Goal: Ask a question

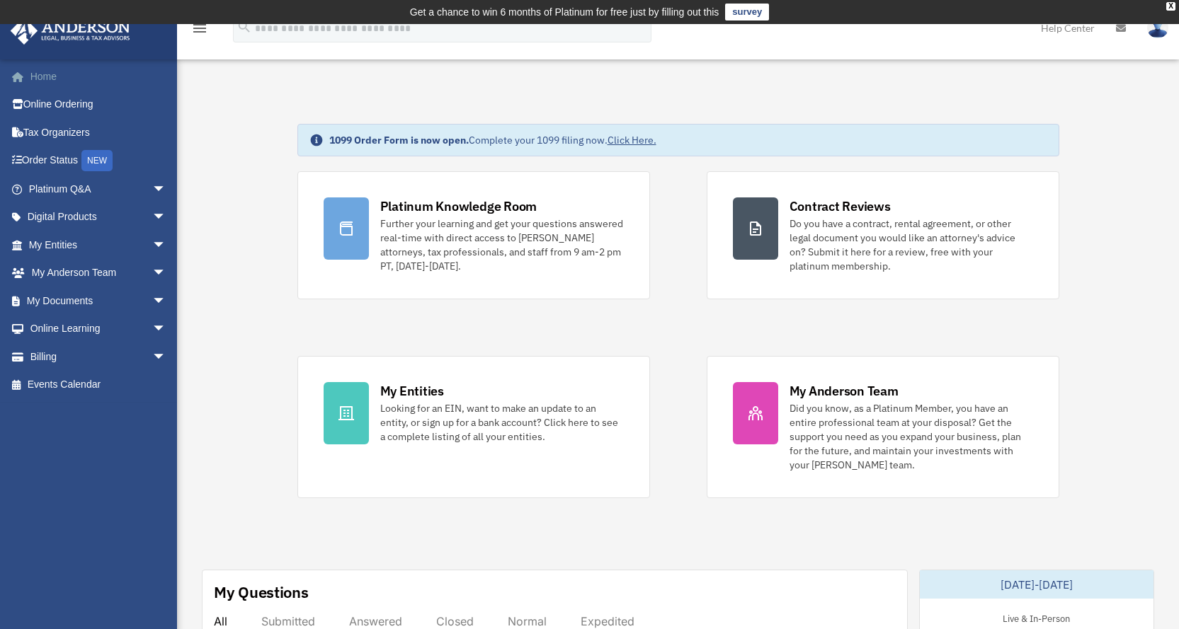
click at [37, 78] on link "Home" at bounding box center [99, 76] width 178 height 28
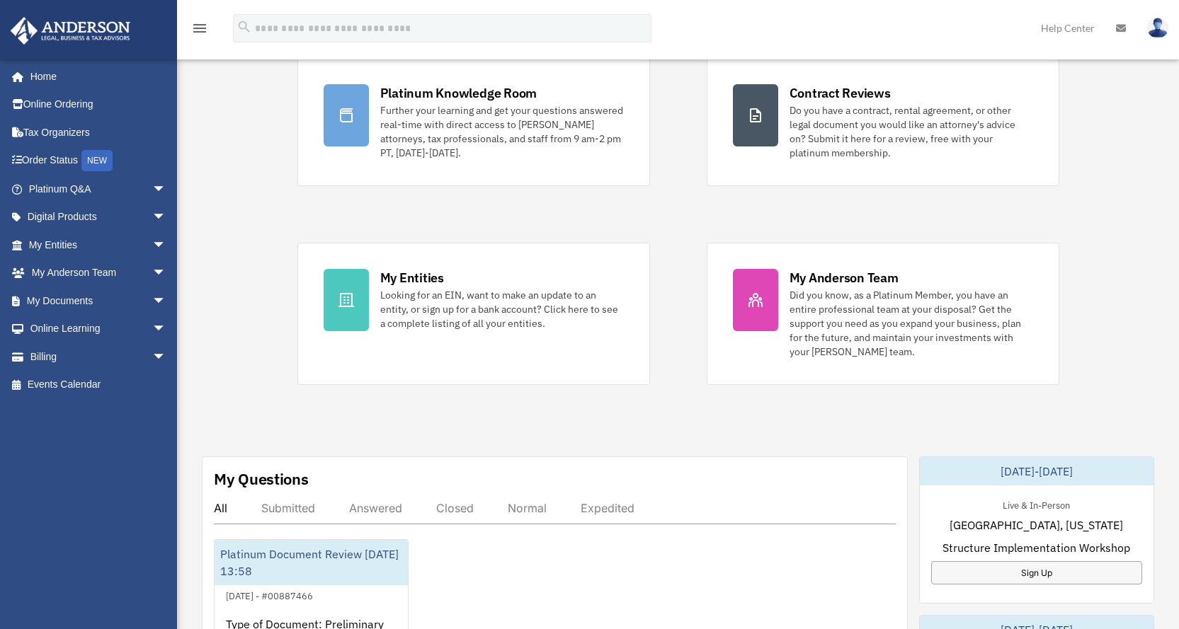
scroll to position [189, 0]
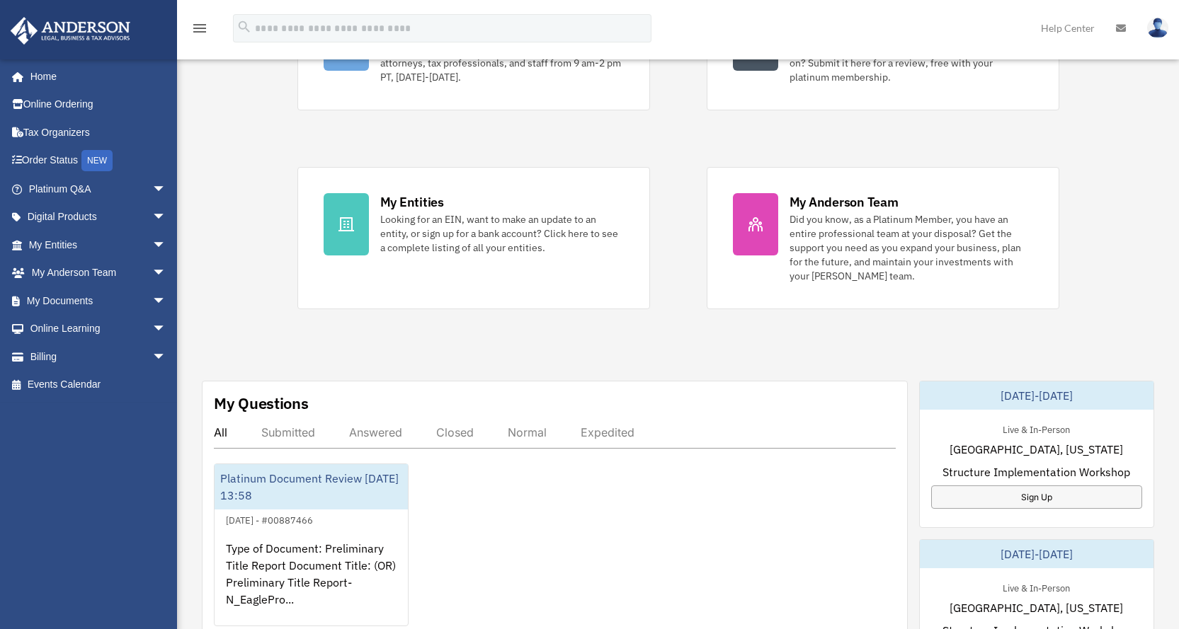
click at [220, 426] on div "All" at bounding box center [220, 433] width 13 height 14
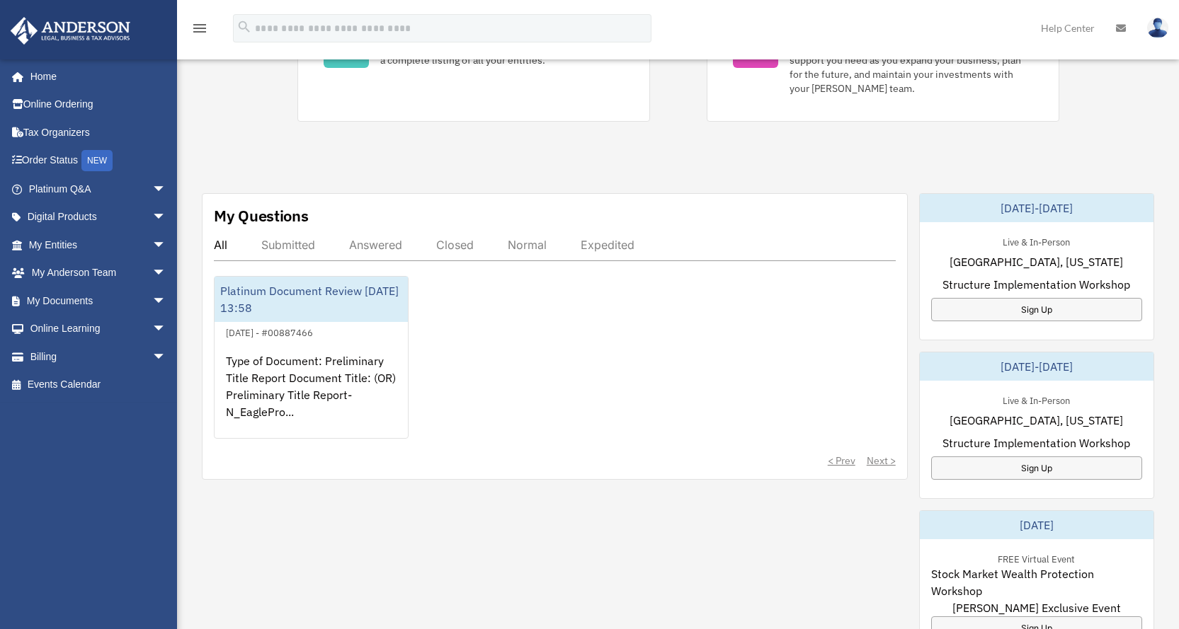
scroll to position [377, 0]
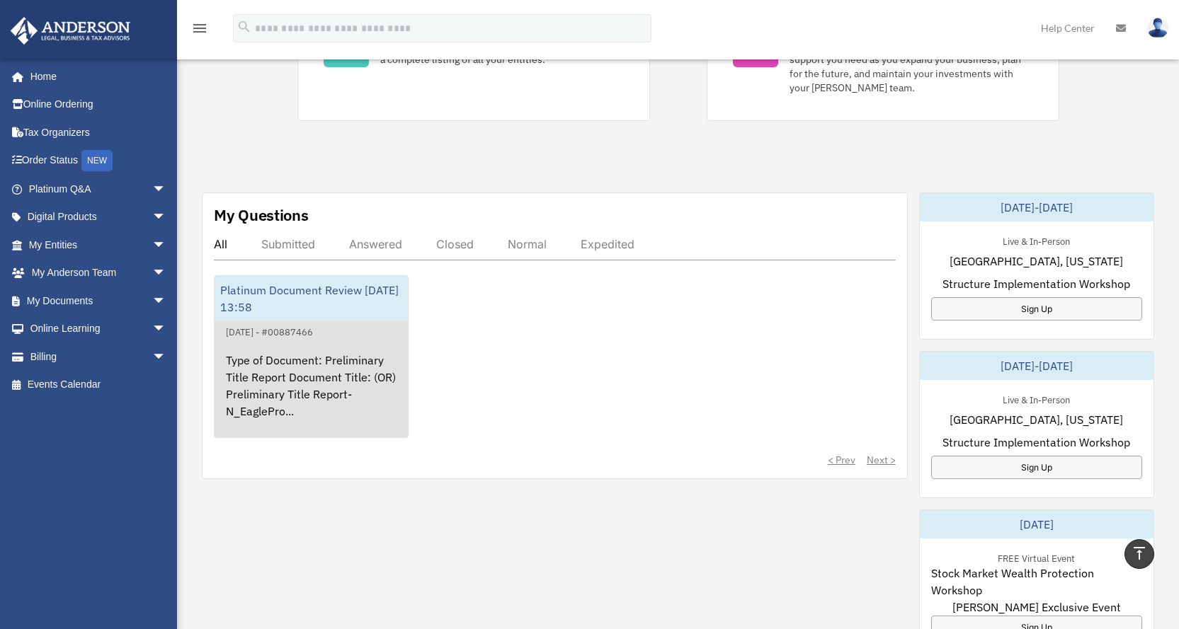
click at [329, 394] on div "Type of Document: Preliminary Title Report Document Title: (OR) Preliminary Tit…" at bounding box center [311, 396] width 193 height 110
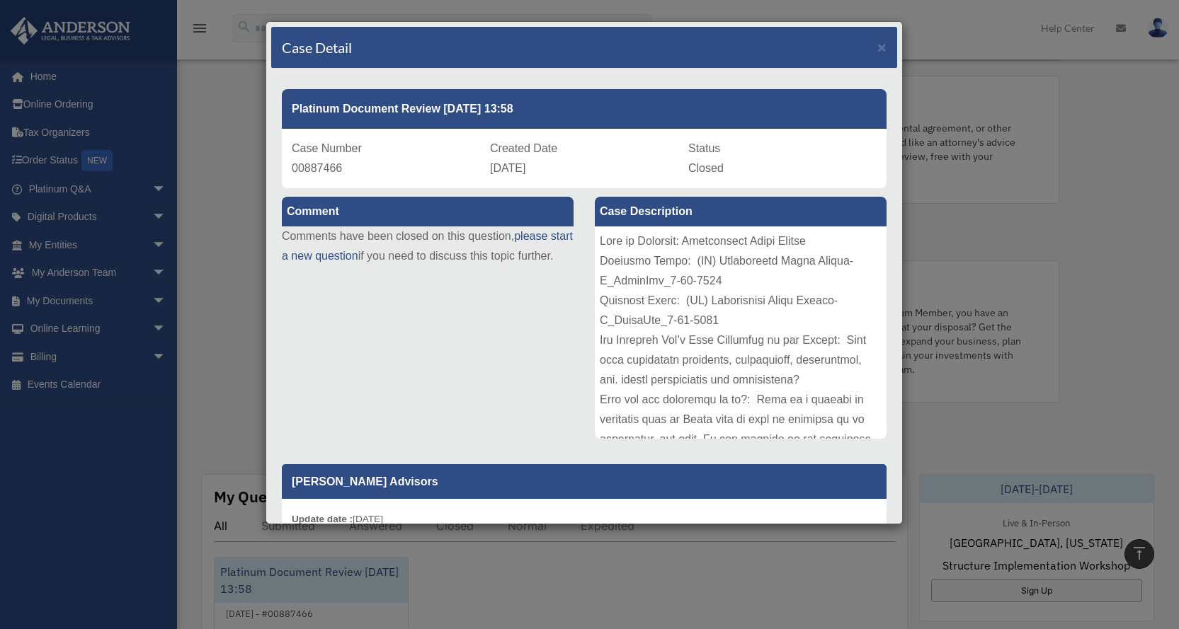
scroll to position [94, 0]
click at [877, 49] on span "×" at bounding box center [881, 47] width 9 height 16
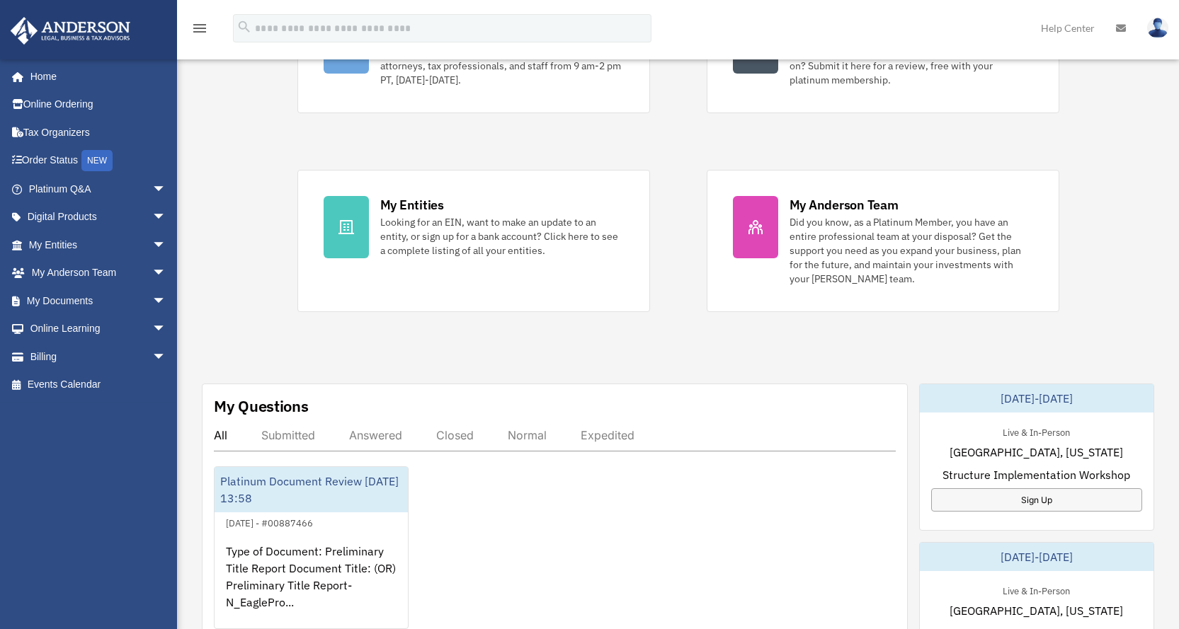
scroll to position [281, 0]
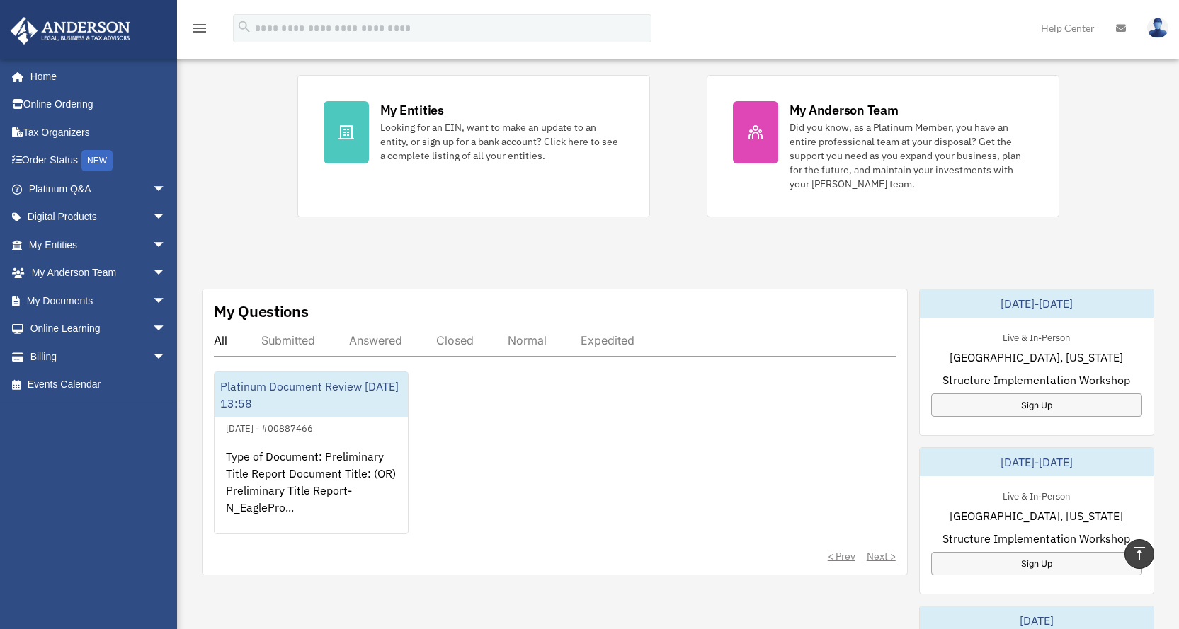
click at [300, 343] on div "Submitted" at bounding box center [288, 340] width 54 height 14
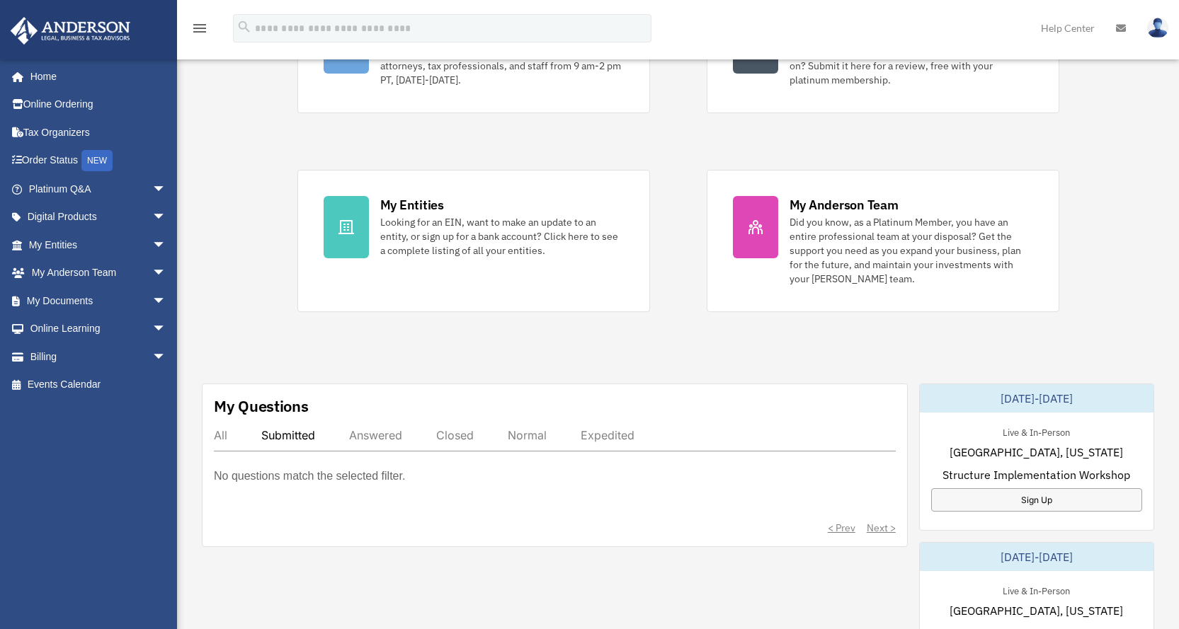
scroll to position [0, 0]
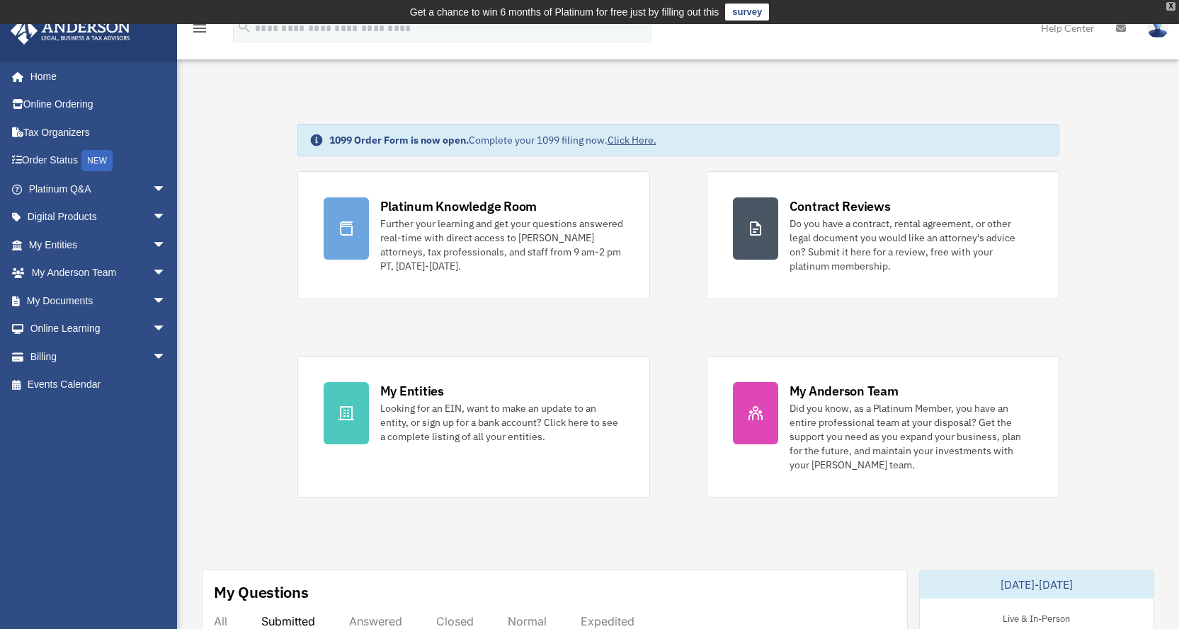
click at [1167, 7] on div "X" at bounding box center [1170, 6] width 9 height 8
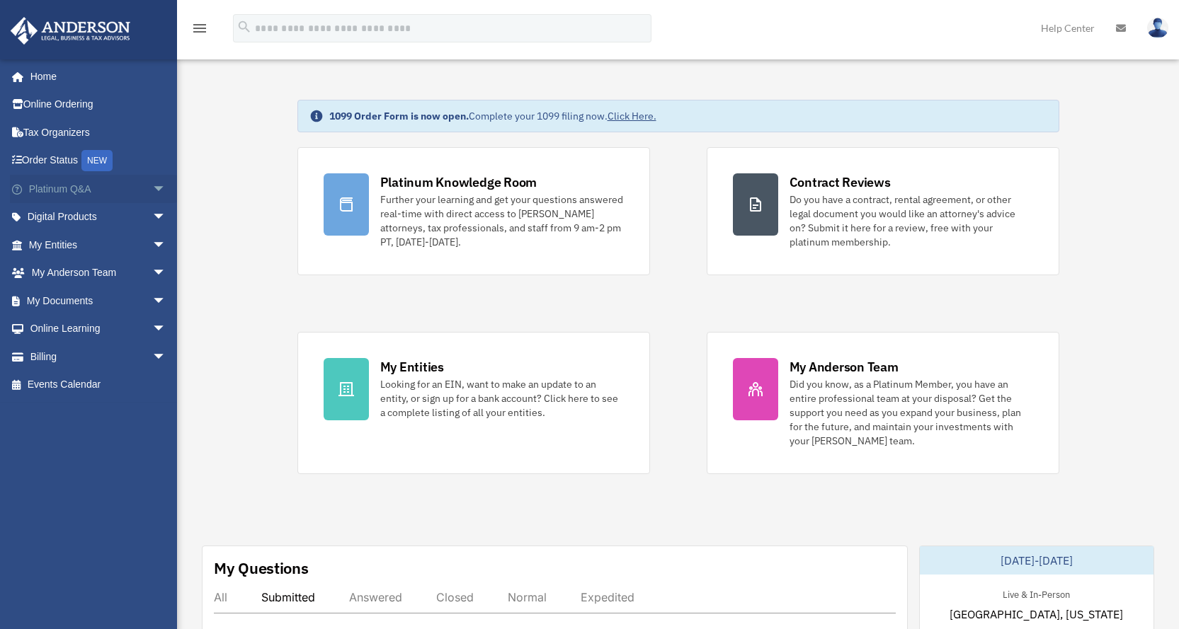
click at [152, 190] on span "arrow_drop_down" at bounding box center [166, 189] width 28 height 29
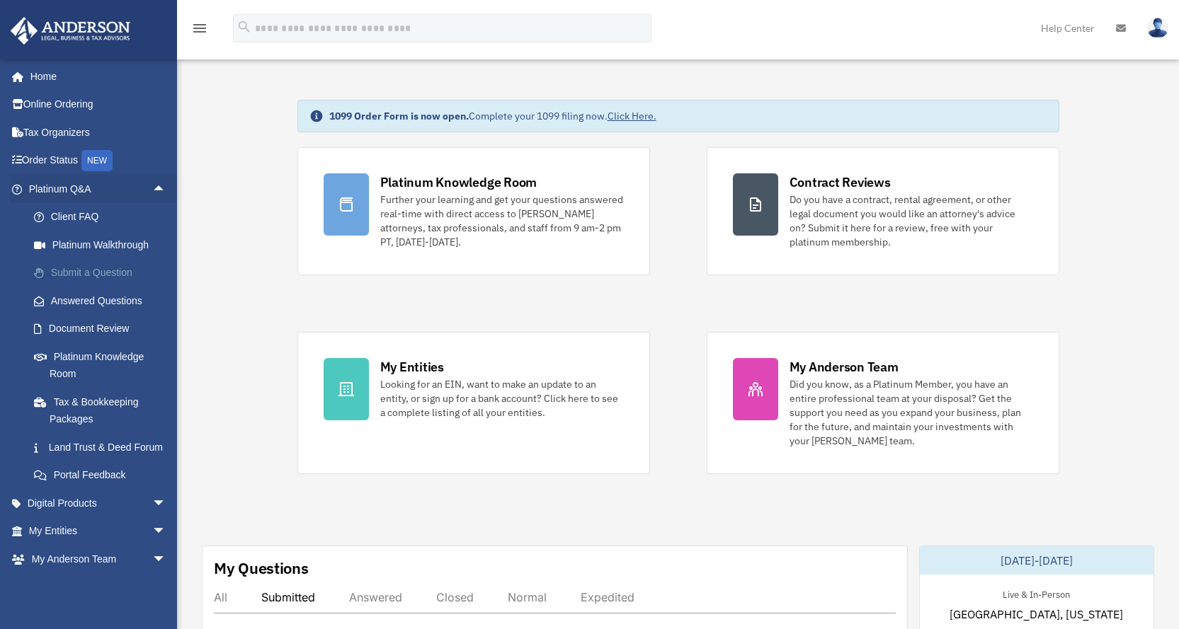
click at [111, 266] on link "Submit a Question" at bounding box center [104, 273] width 168 height 28
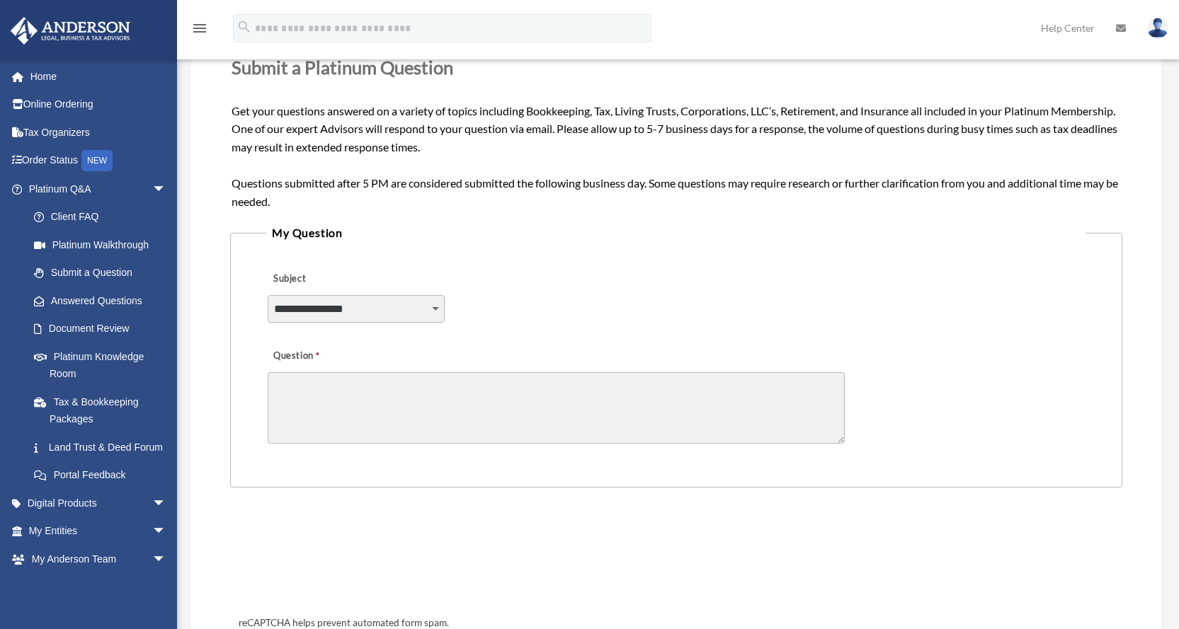
scroll to position [283, 0]
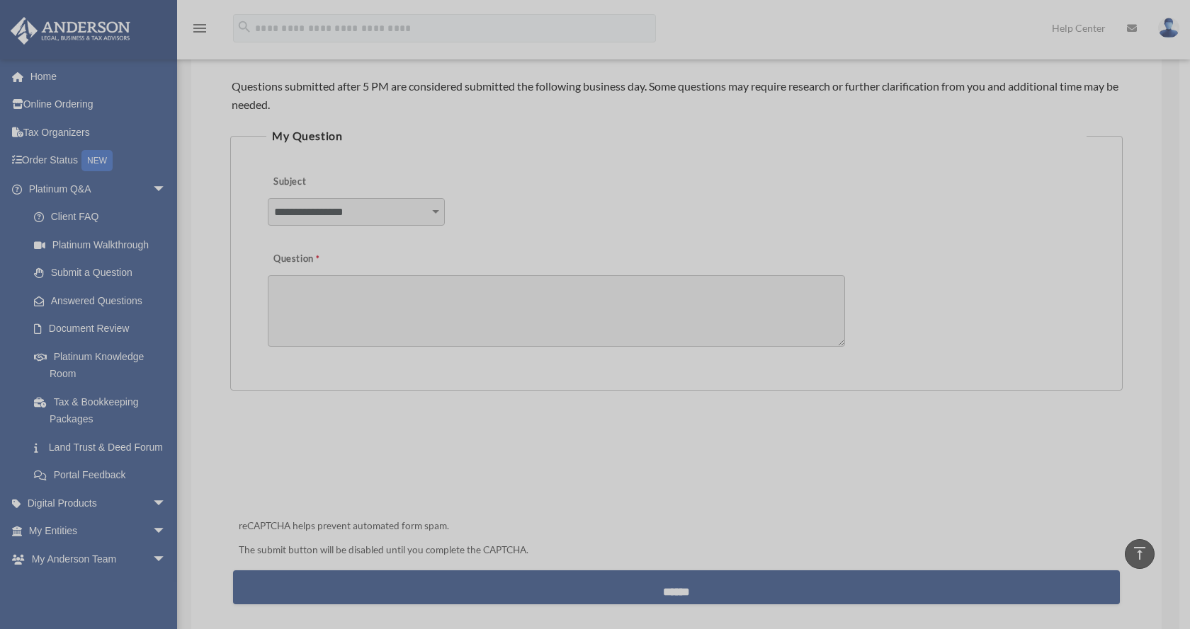
click at [419, 237] on div "x" at bounding box center [595, 314] width 1190 height 629
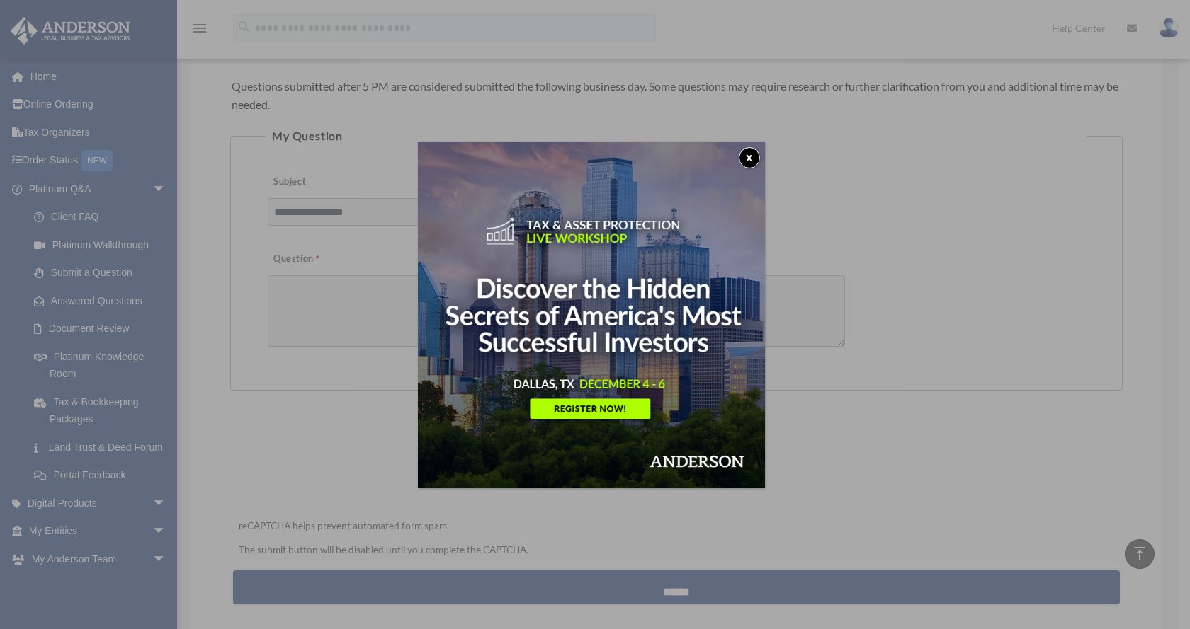
click at [753, 154] on button "x" at bounding box center [749, 157] width 21 height 21
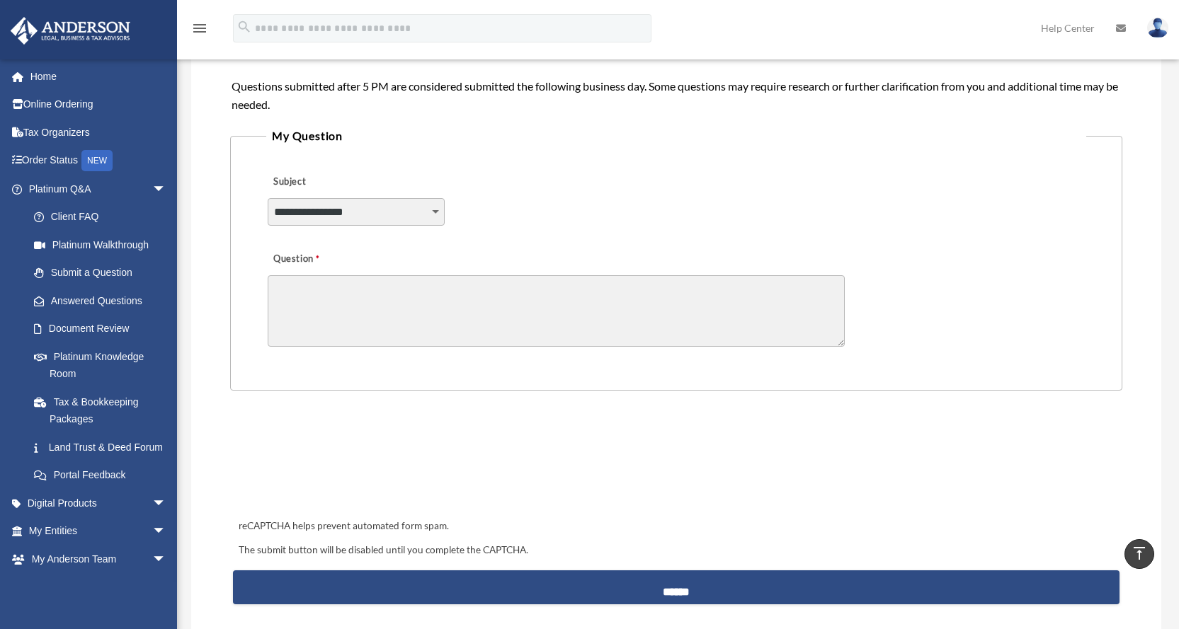
click at [433, 225] on select "**********" at bounding box center [356, 211] width 177 height 27
select select "******"
click at [268, 216] on select "**********" at bounding box center [356, 211] width 177 height 27
click at [388, 333] on textarea "Question" at bounding box center [556, 311] width 577 height 72
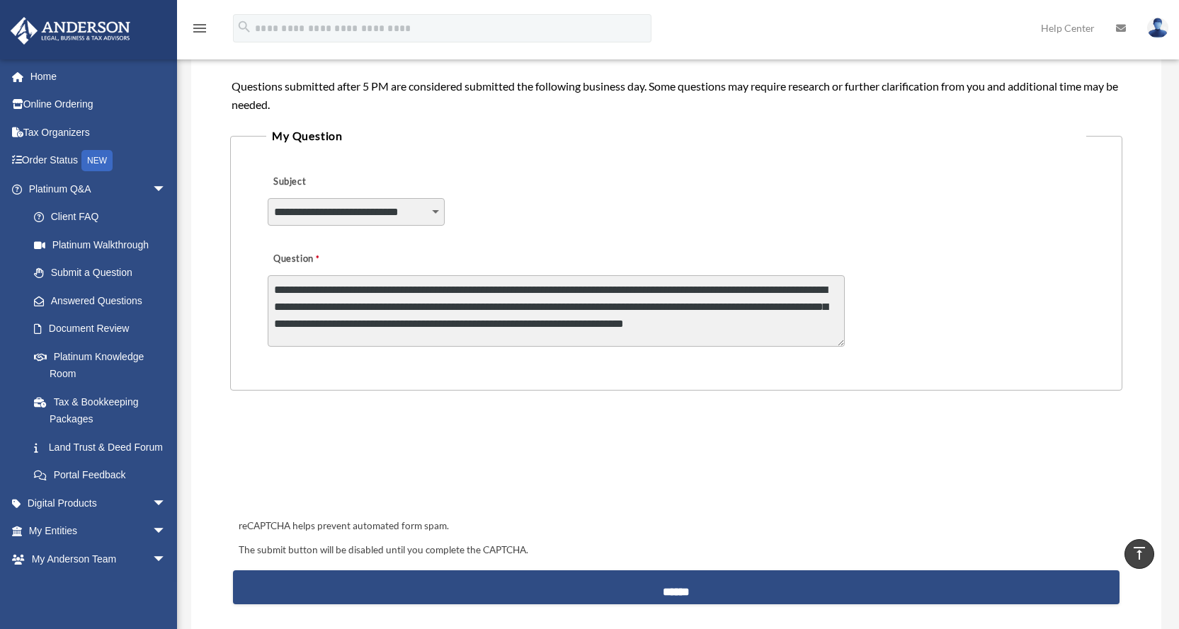
scroll to position [2, 0]
click at [498, 308] on textarea "**********" at bounding box center [556, 311] width 577 height 72
click at [361, 342] on textarea "**********" at bounding box center [556, 311] width 577 height 72
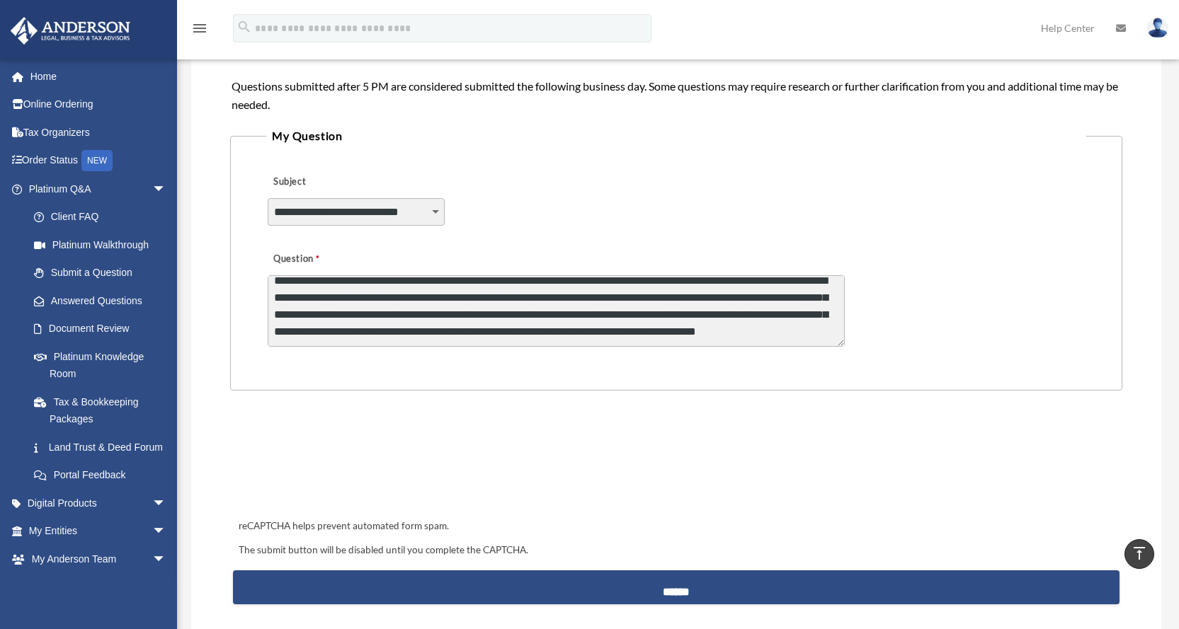
scroll to position [26, 0]
click at [610, 347] on textarea "**********" at bounding box center [556, 311] width 577 height 72
click at [642, 331] on textarea "**********" at bounding box center [556, 311] width 577 height 72
drag, startPoint x: 479, startPoint y: 348, endPoint x: 514, endPoint y: 366, distance: 39.9
click at [479, 347] on textarea "**********" at bounding box center [556, 311] width 577 height 72
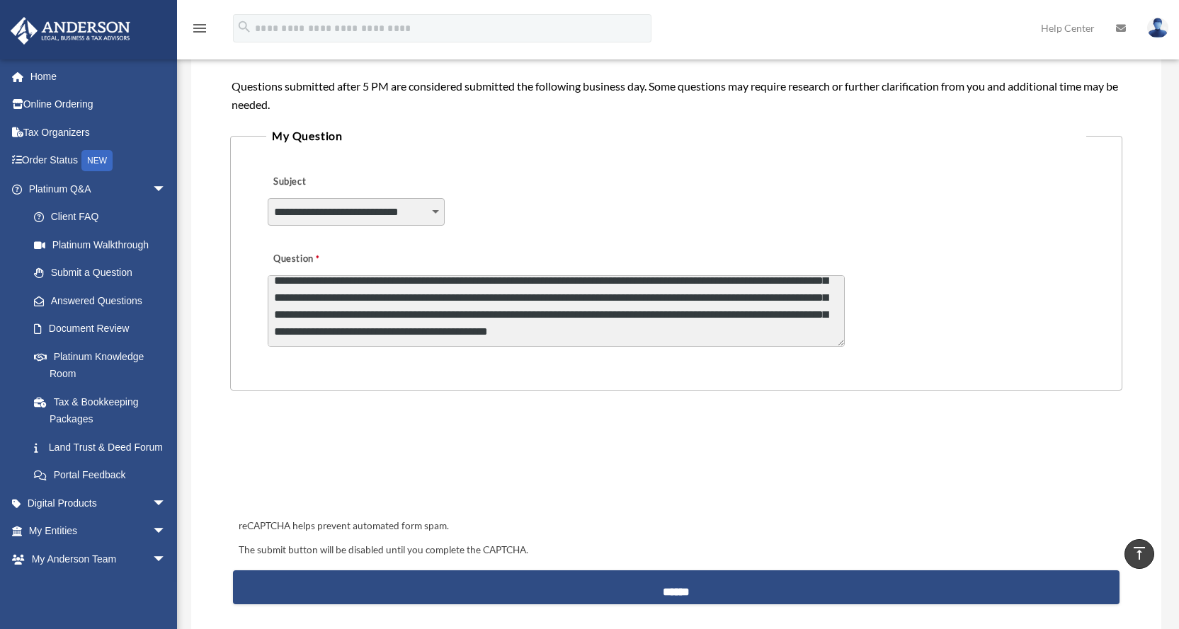
click at [710, 333] on textarea "**********" at bounding box center [556, 311] width 577 height 72
click at [786, 347] on textarea "**********" at bounding box center [556, 311] width 577 height 72
type textarea "**********"
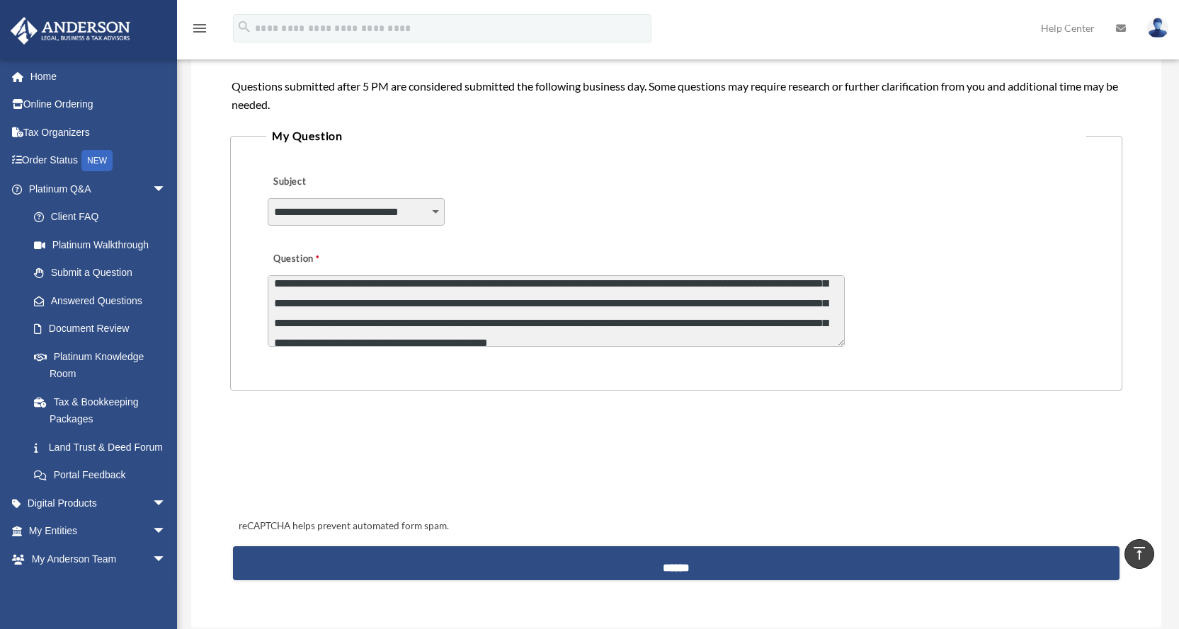
scroll to position [377, 0]
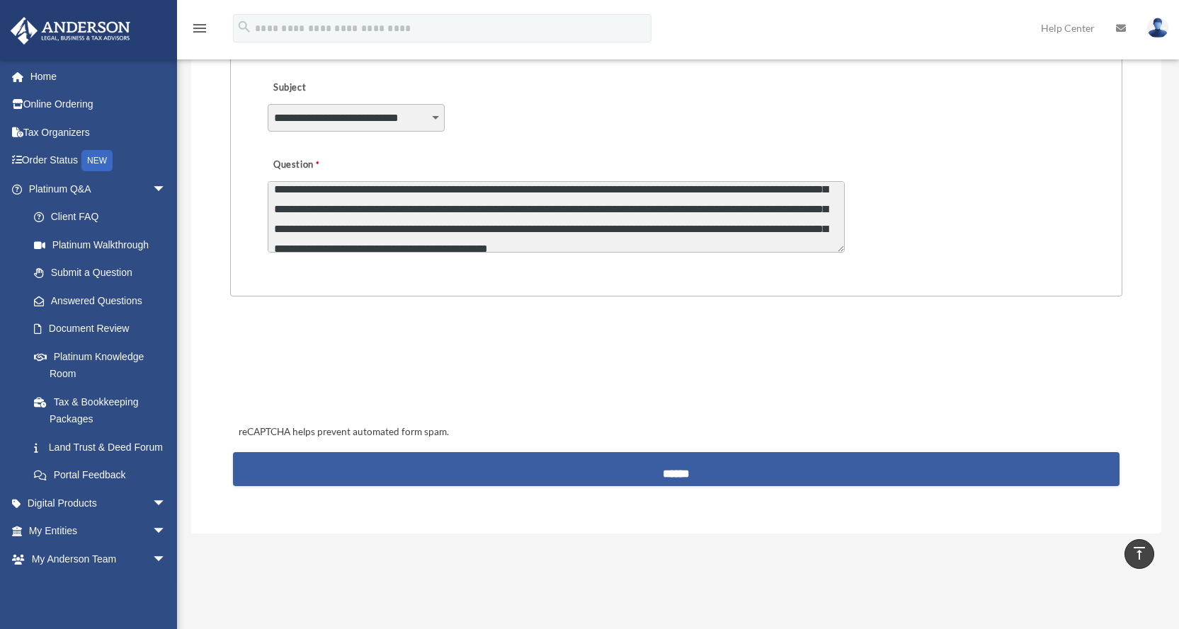
click at [686, 486] on input "******" at bounding box center [676, 469] width 886 height 34
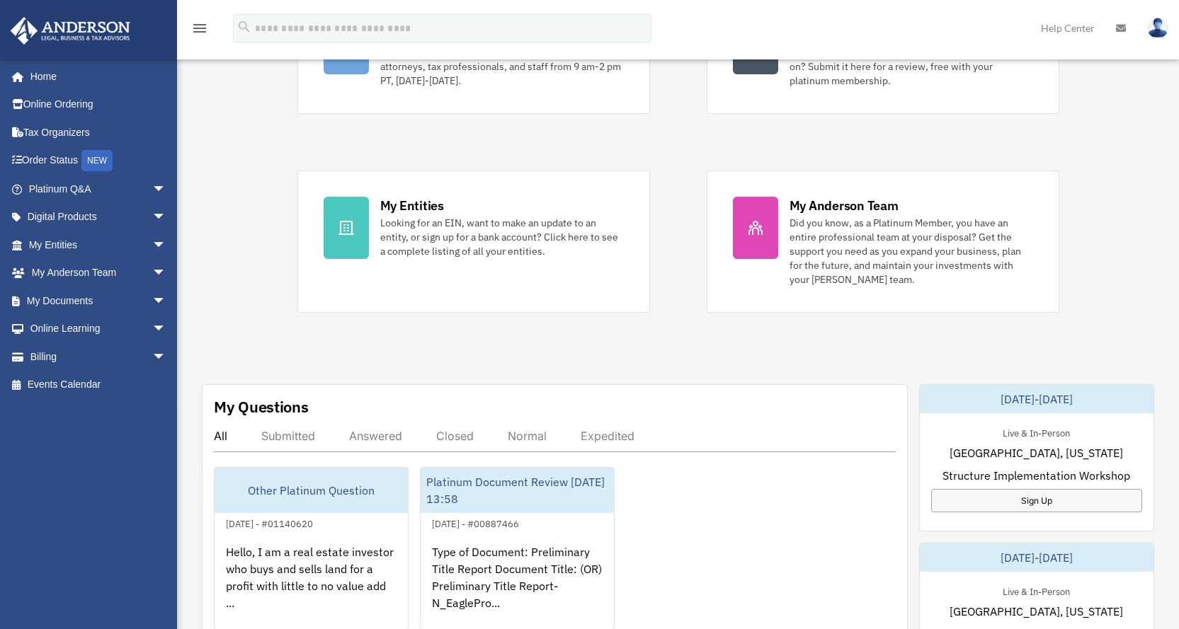
scroll to position [283, 0]
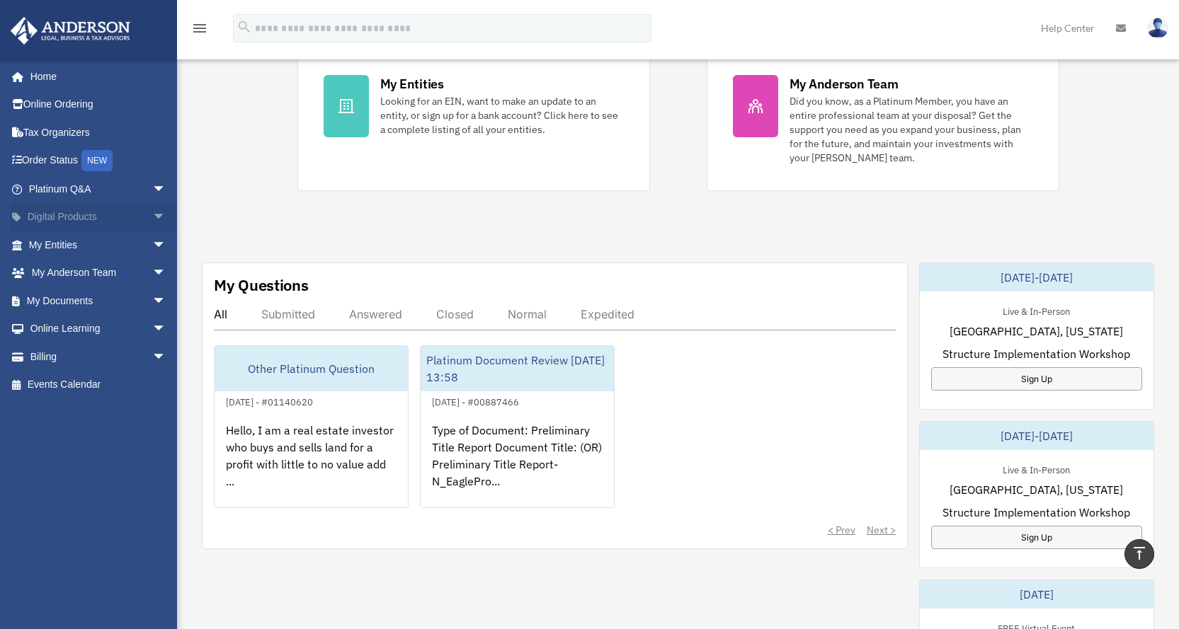
click at [152, 217] on span "arrow_drop_down" at bounding box center [166, 217] width 28 height 29
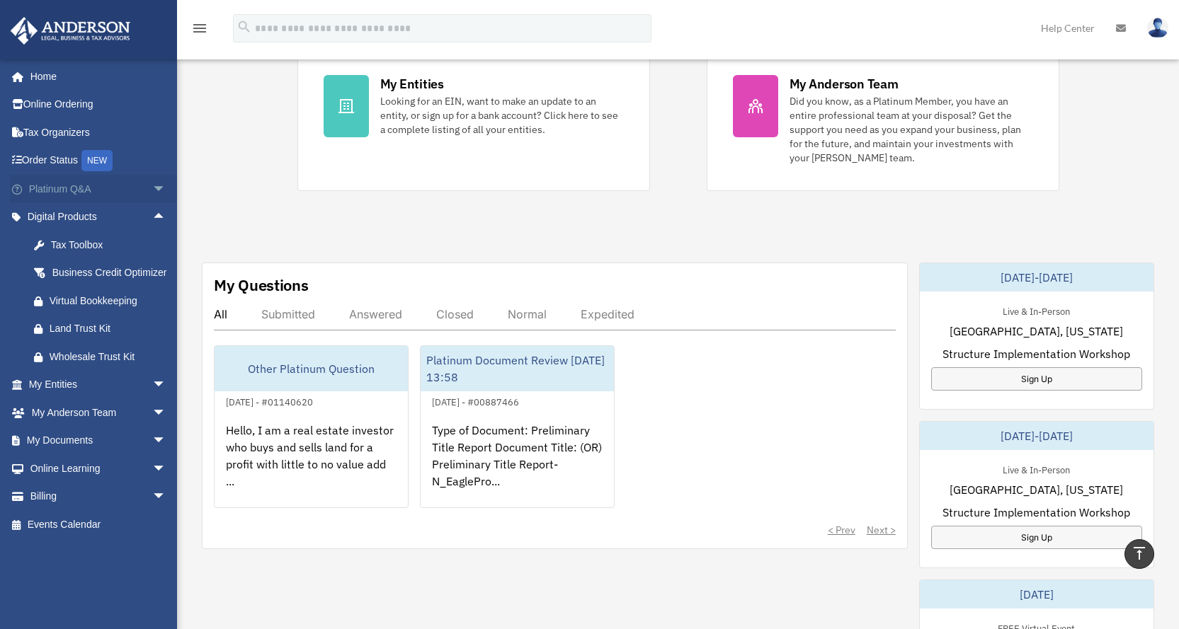
click at [154, 187] on span "arrow_drop_down" at bounding box center [166, 189] width 28 height 29
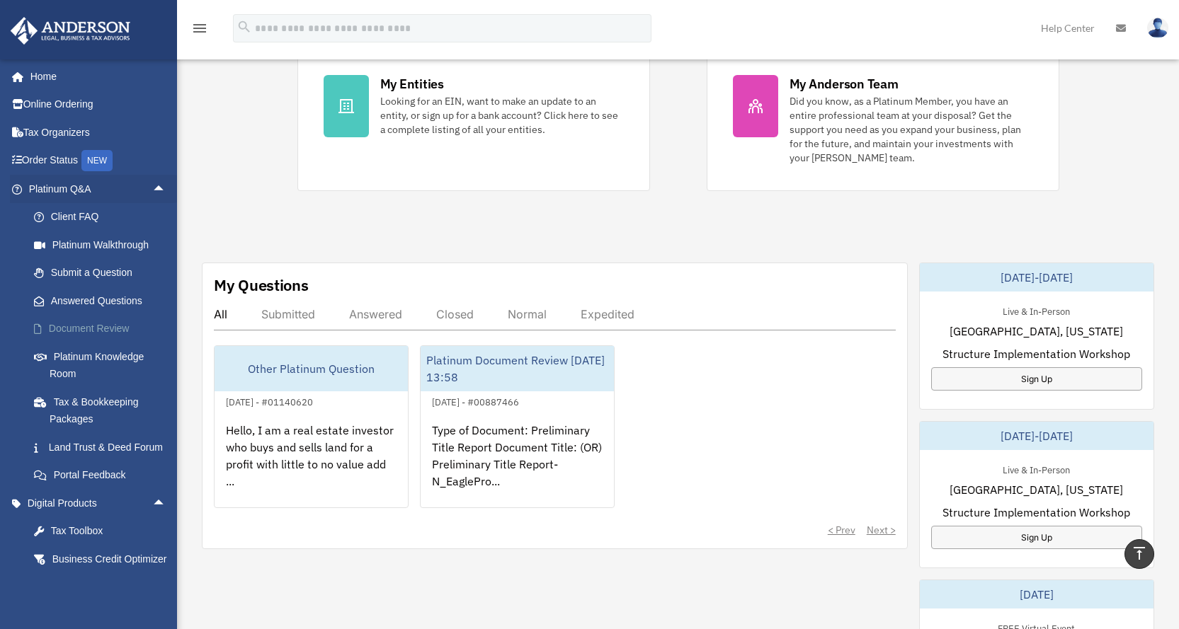
click at [106, 324] on link "Document Review" at bounding box center [104, 329] width 168 height 28
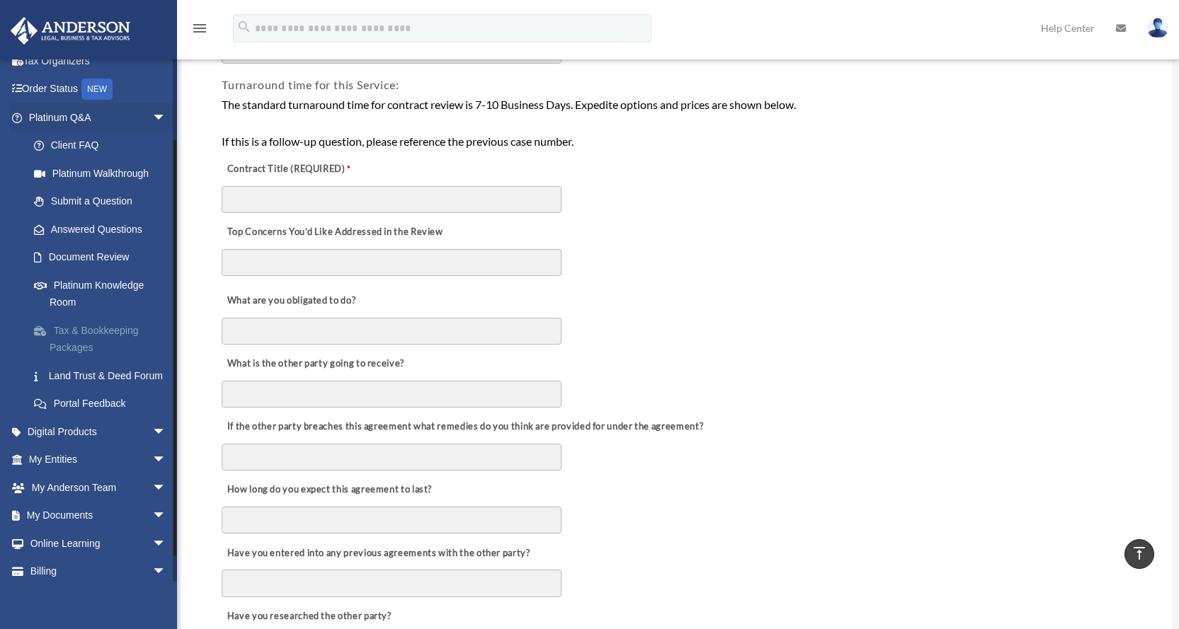
scroll to position [94, 0]
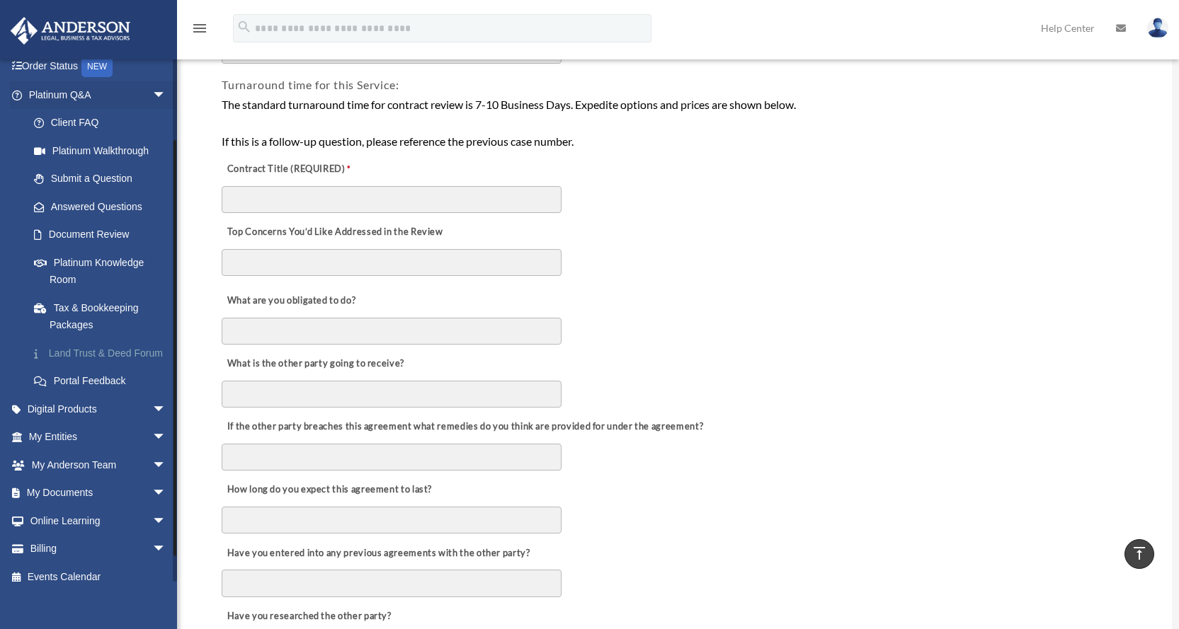
click at [77, 357] on link "Land Trust & Deed Forum" at bounding box center [104, 353] width 168 height 28
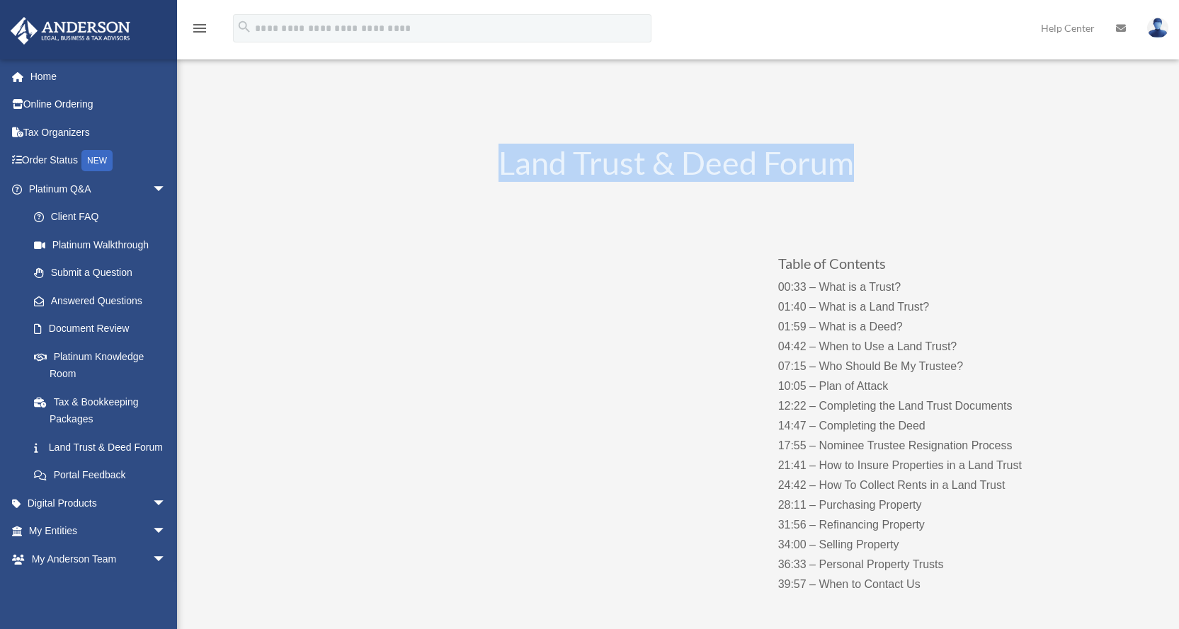
drag, startPoint x: 467, startPoint y: 166, endPoint x: 910, endPoint y: 171, distance: 443.3
click at [910, 171] on h1 "Land Trust & Deed Forum" at bounding box center [676, 166] width 765 height 39
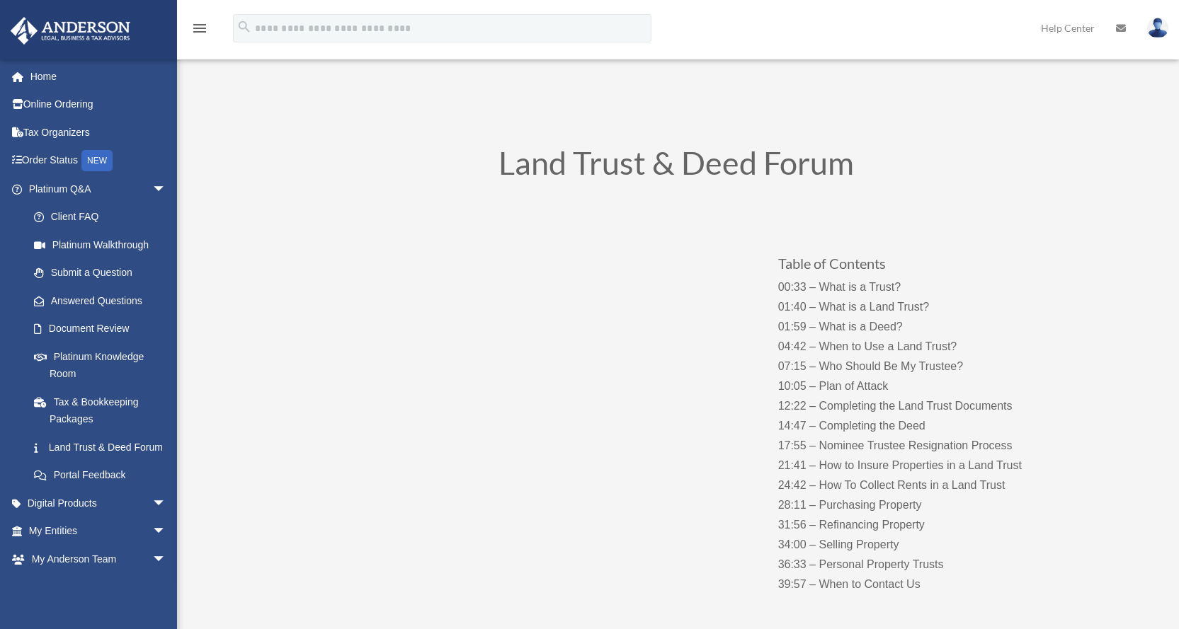
click at [970, 227] on p at bounding box center [918, 240] width 280 height 31
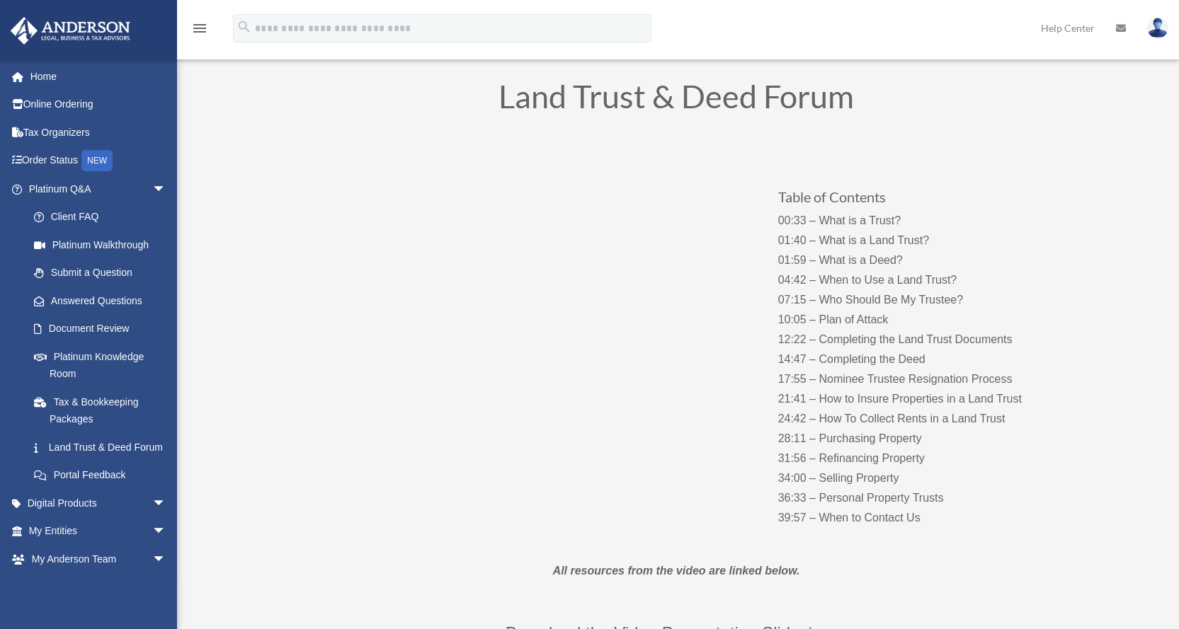
scroll to position [94, 0]
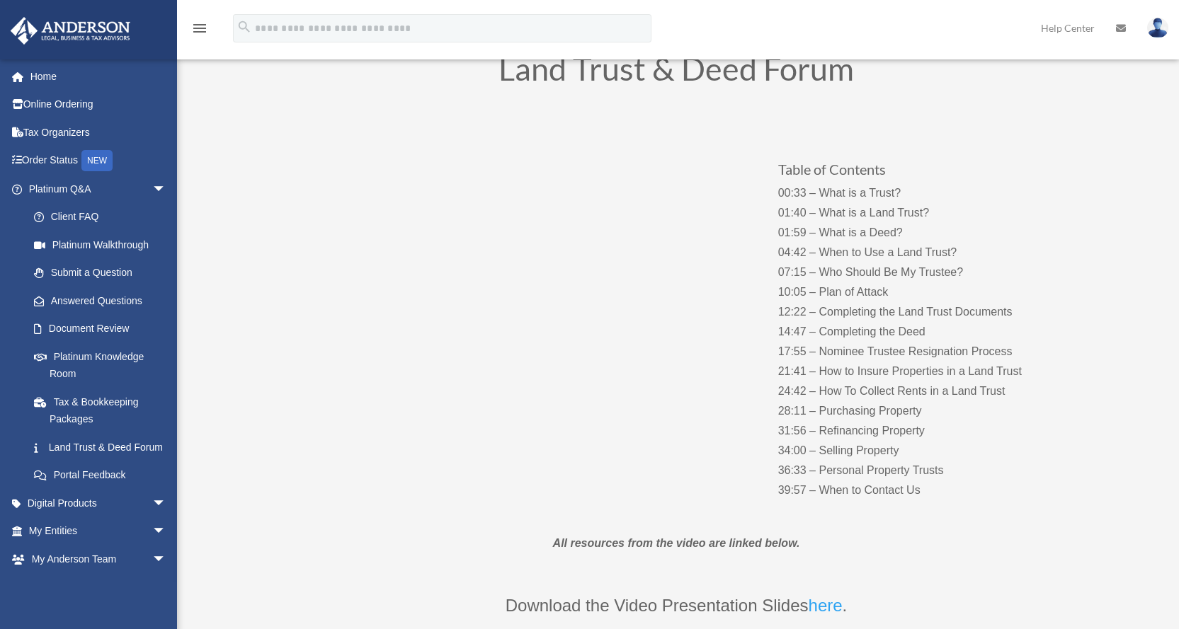
click at [819, 390] on p "00:33 – What is a Trust? 01:40 – What is a Land Trust? 01:59 – What is a Deed? …" at bounding box center [918, 341] width 280 height 317
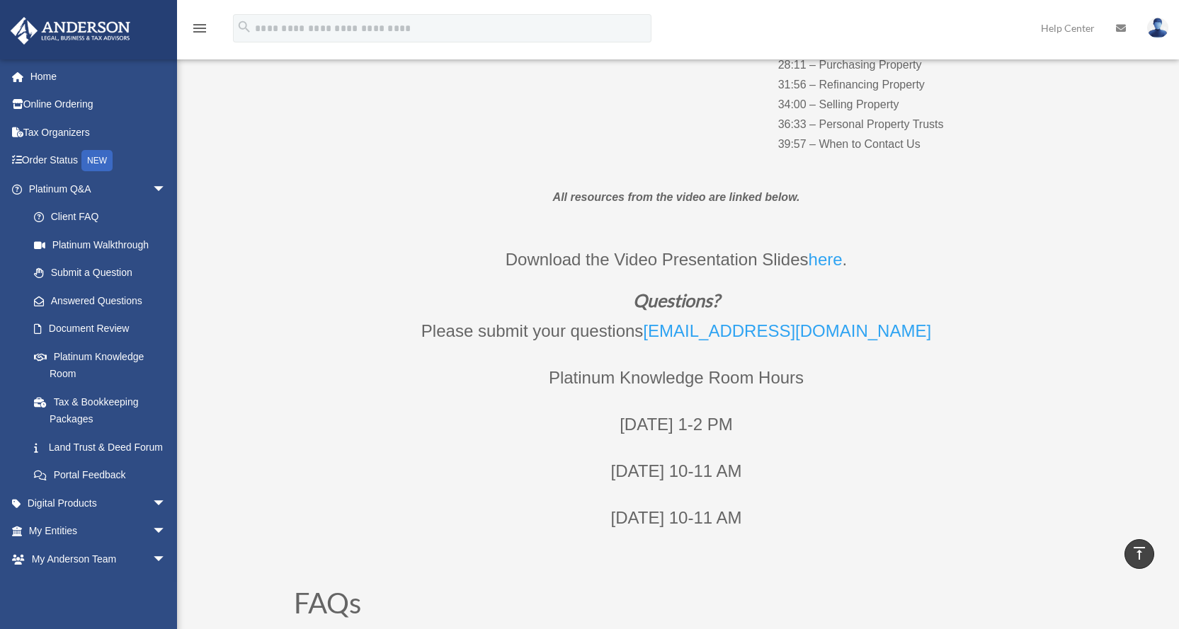
scroll to position [472, 0]
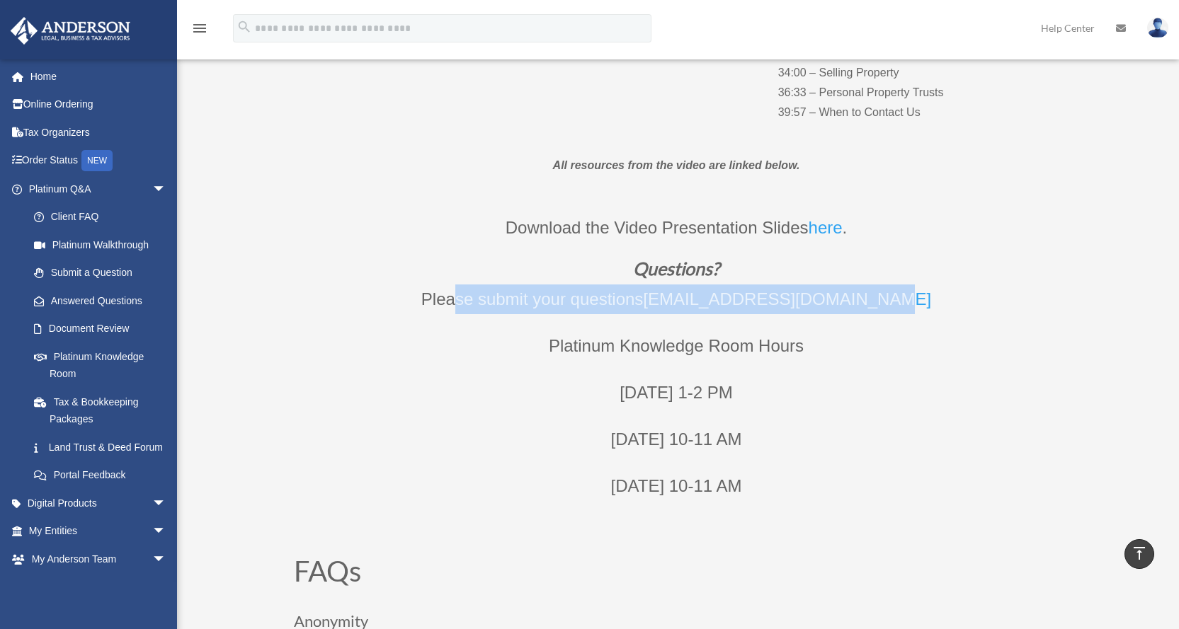
drag, startPoint x: 467, startPoint y: 304, endPoint x: 907, endPoint y: 307, distance: 440.4
click at [907, 307] on p "Please submit your questions MyTeam@andersonadvisors.com" at bounding box center [676, 308] width 765 height 47
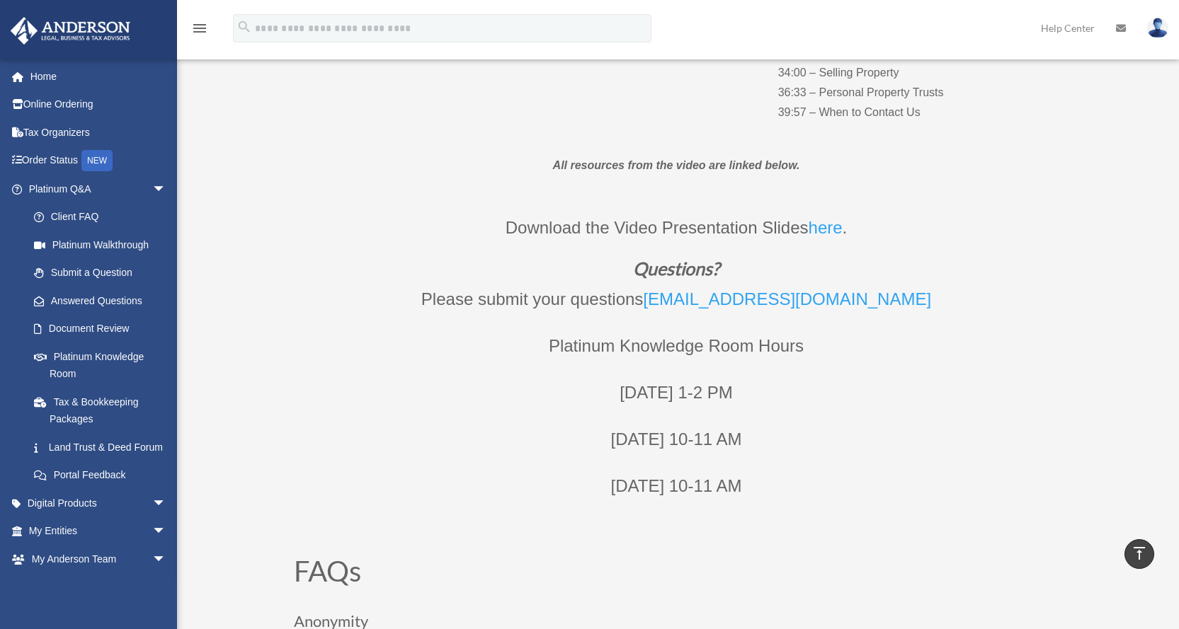
click at [860, 337] on p "Platinum Knowledge Room Hours" at bounding box center [676, 354] width 765 height 47
click at [627, 405] on p "Monday 1-2 PM" at bounding box center [676, 401] width 765 height 47
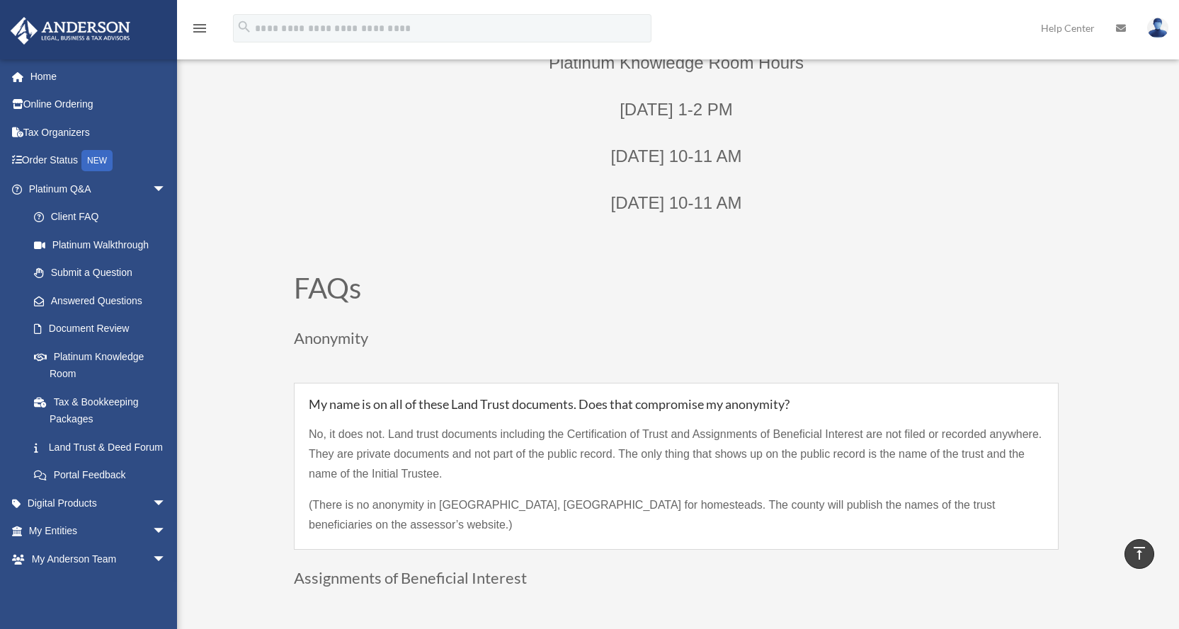
scroll to position [850, 0]
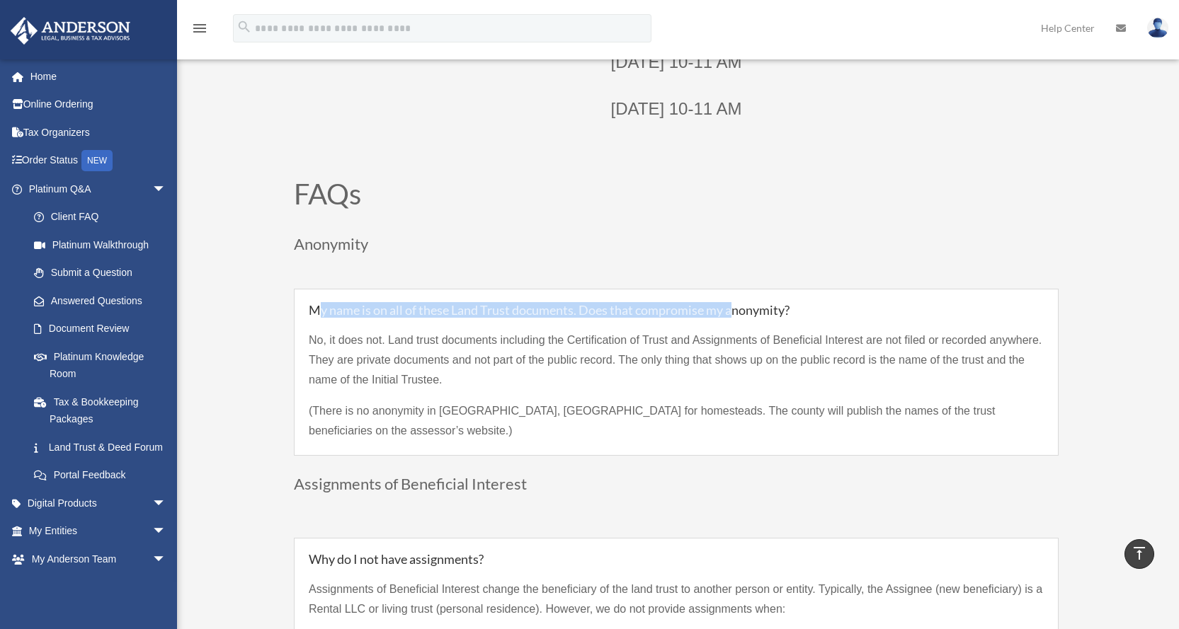
drag, startPoint x: 322, startPoint y: 306, endPoint x: 748, endPoint y: 310, distance: 425.6
click at [748, 310] on h5 "My name is on all of these Land Trust documents. Does that compromise my anonym…" at bounding box center [676, 310] width 735 height 13
click at [649, 233] on div "FAQs Anonymity" at bounding box center [676, 219] width 765 height 79
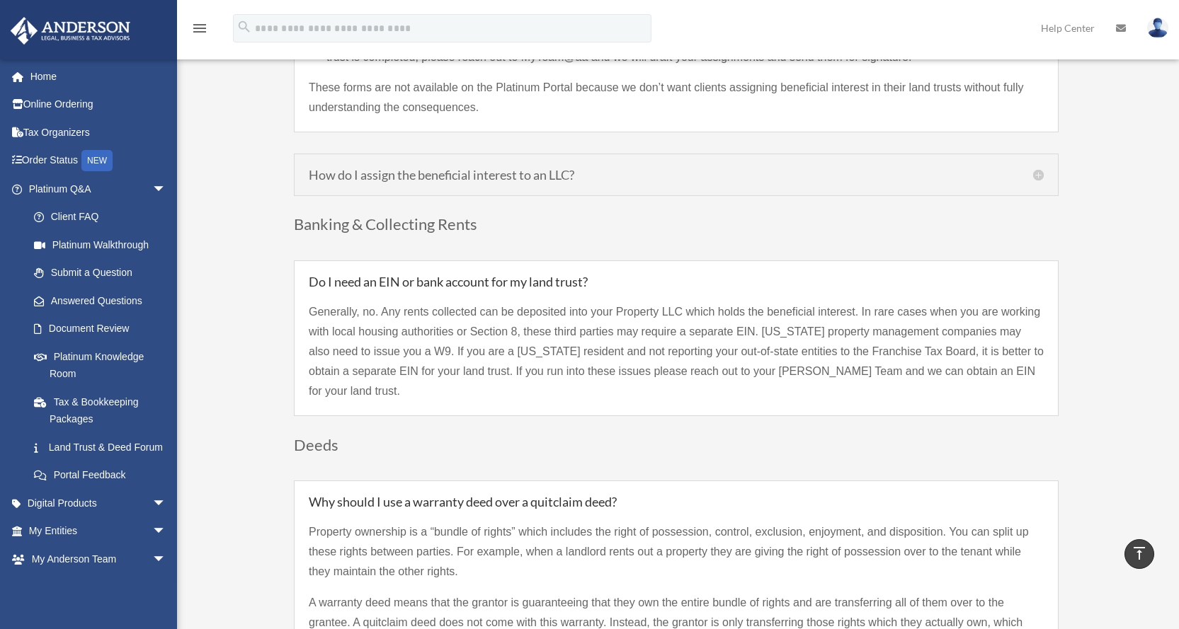
scroll to position [1605, 0]
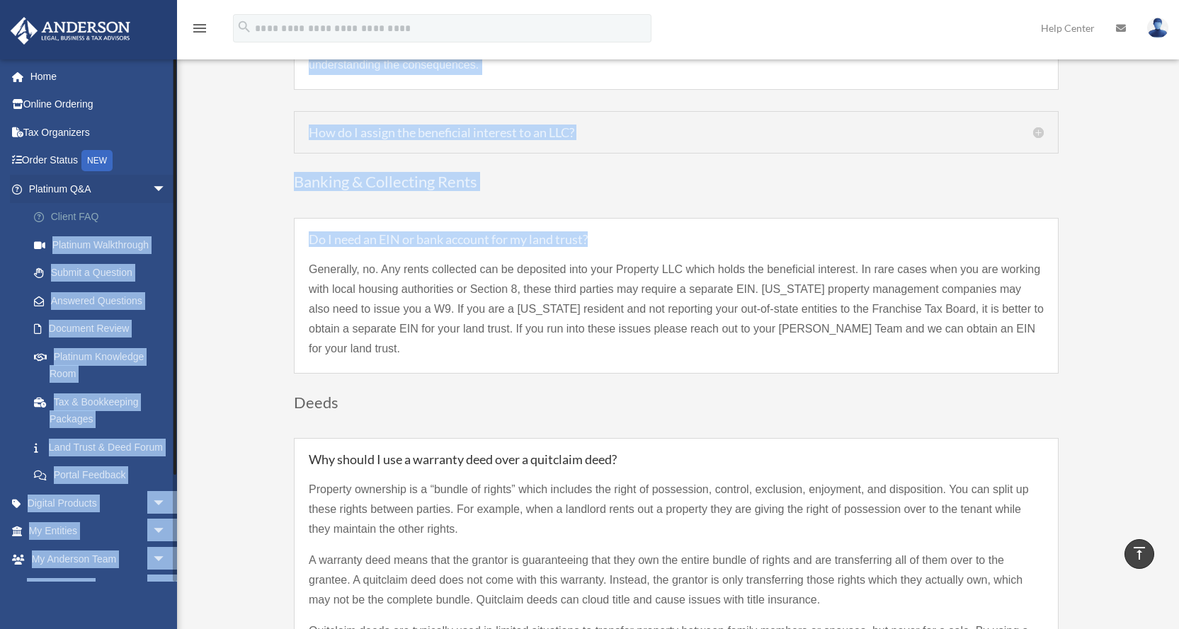
drag, startPoint x: 610, startPoint y: 216, endPoint x: 146, endPoint y: 217, distance: 463.8
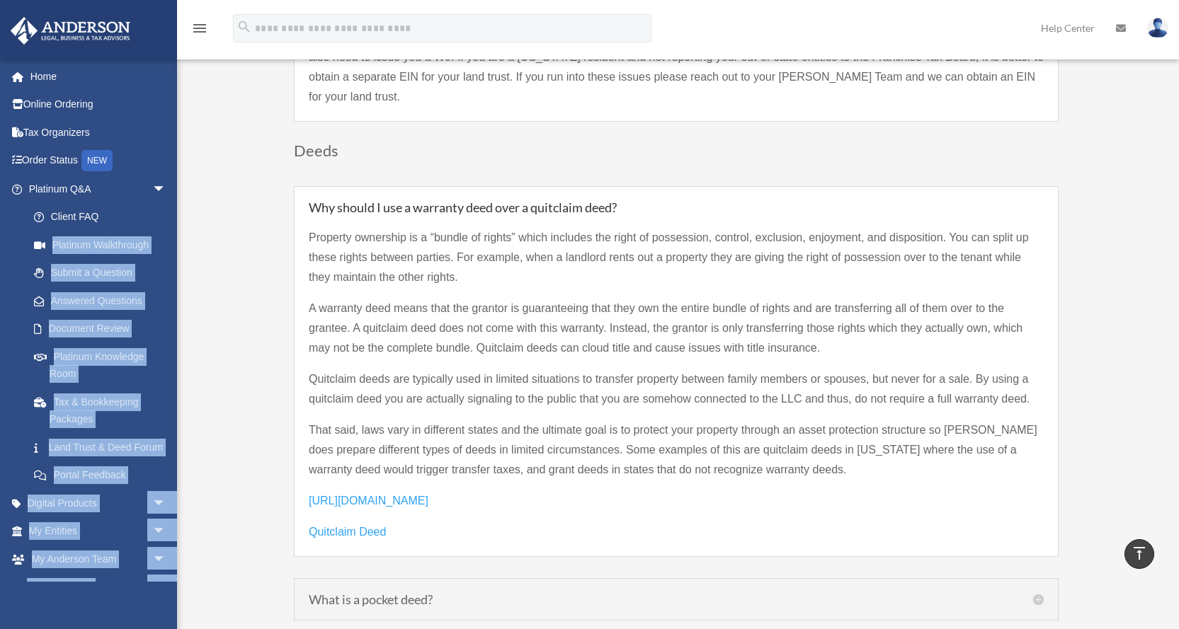
scroll to position [1888, 0]
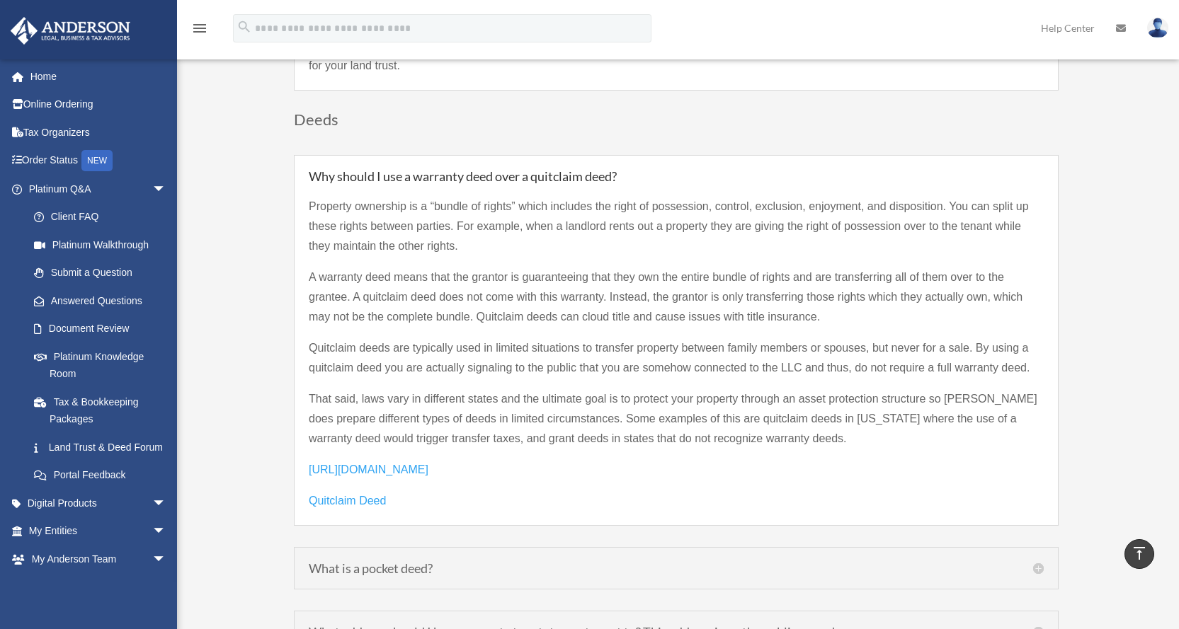
click at [482, 422] on p "That said, laws vary in different states and the ultimate goal is to protect yo…" at bounding box center [676, 424] width 735 height 71
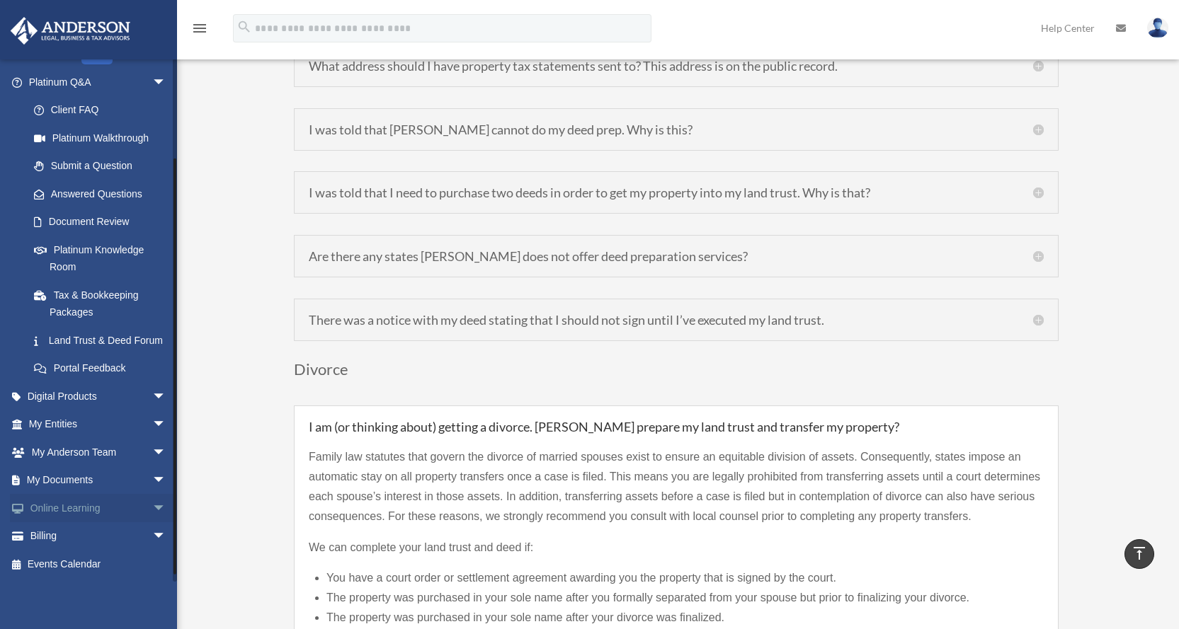
scroll to position [124, 0]
click at [159, 399] on span "arrow_drop_down" at bounding box center [166, 396] width 28 height 29
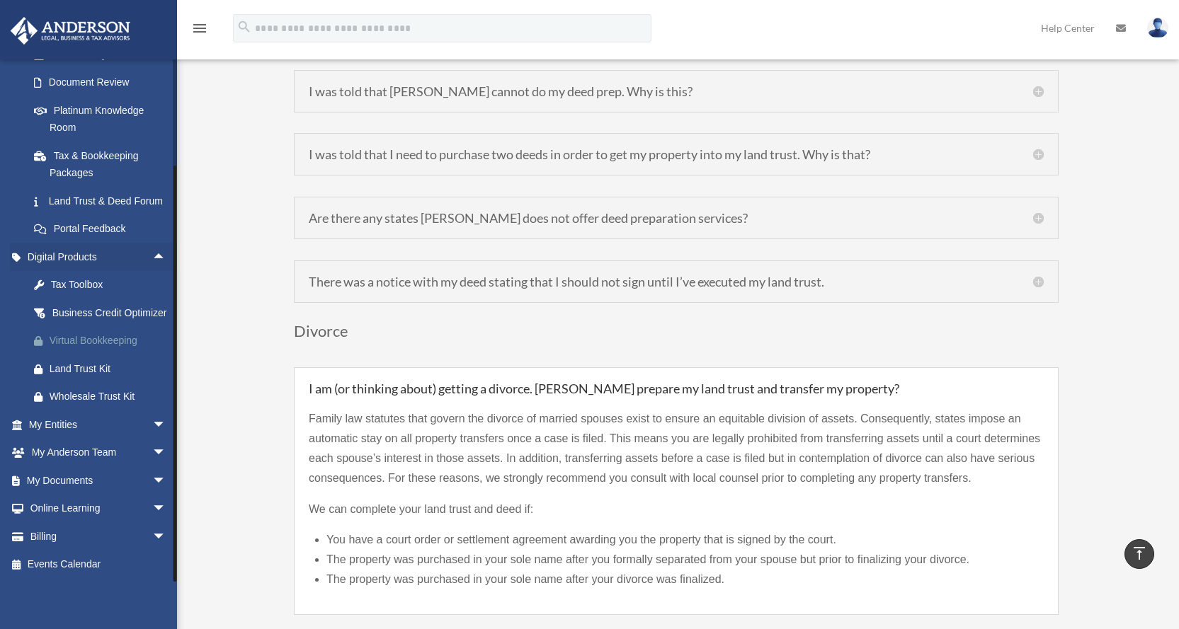
scroll to position [2549, 0]
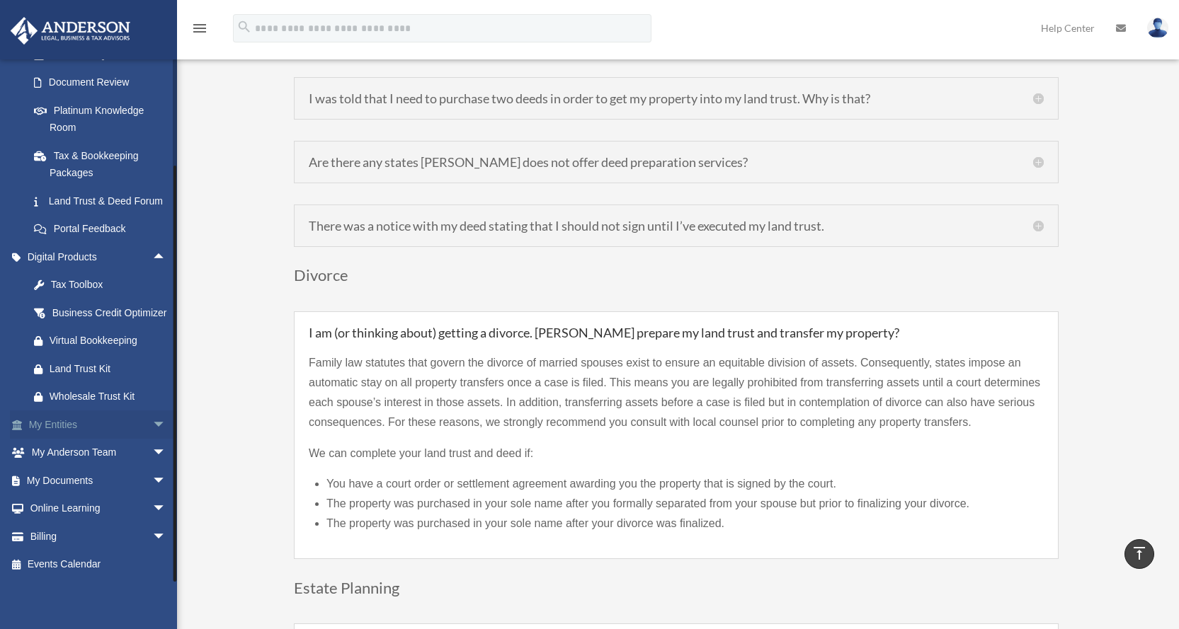
click at [152, 429] on span "arrow_drop_down" at bounding box center [166, 425] width 28 height 29
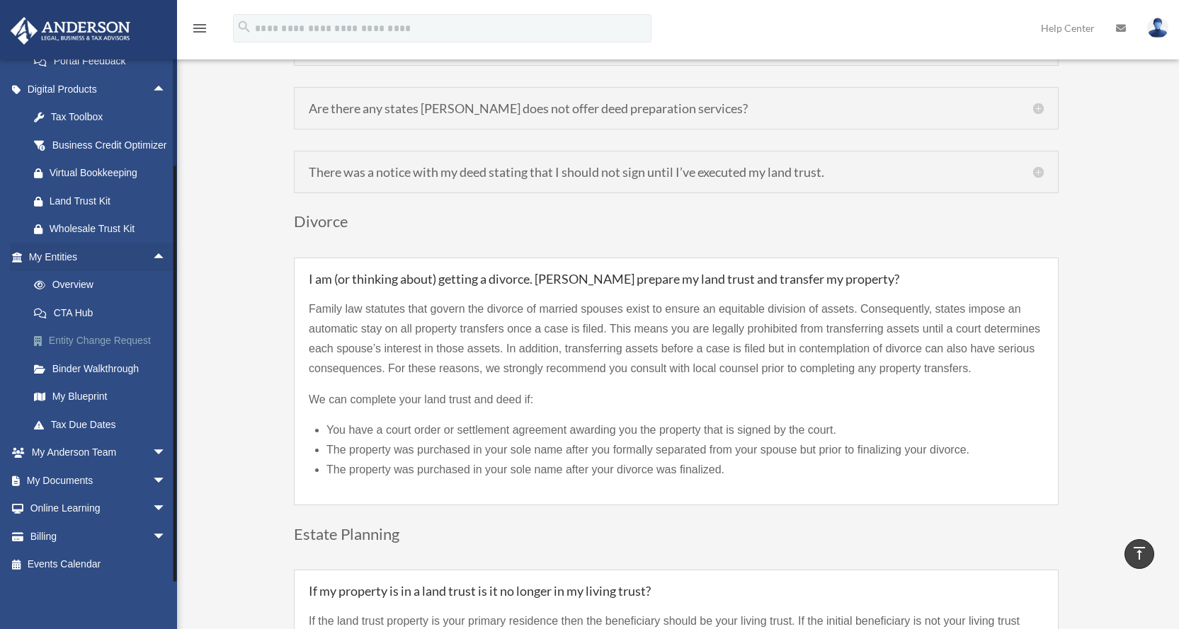
scroll to position [2643, 0]
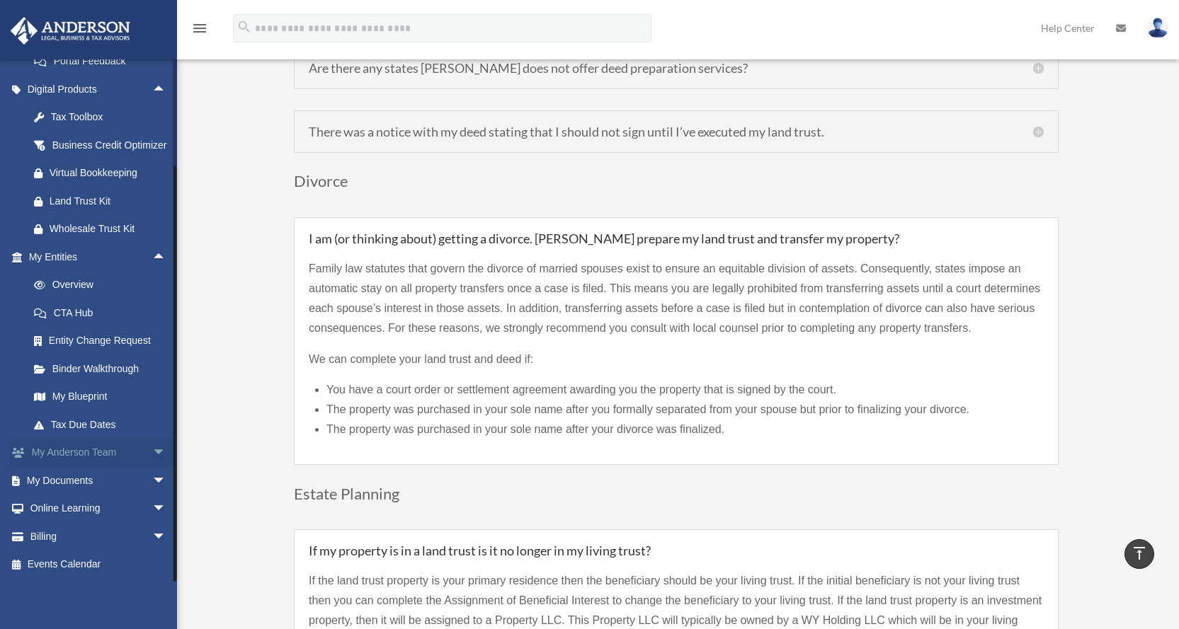
click at [152, 462] on span "arrow_drop_down" at bounding box center [166, 453] width 28 height 29
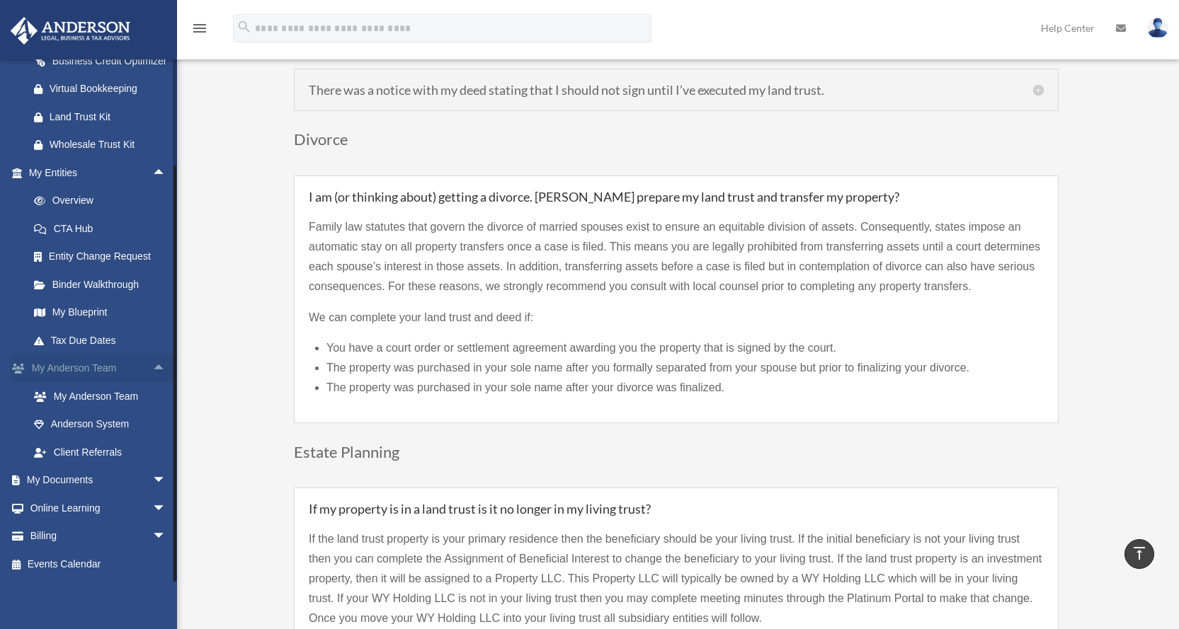
scroll to position [2738, 0]
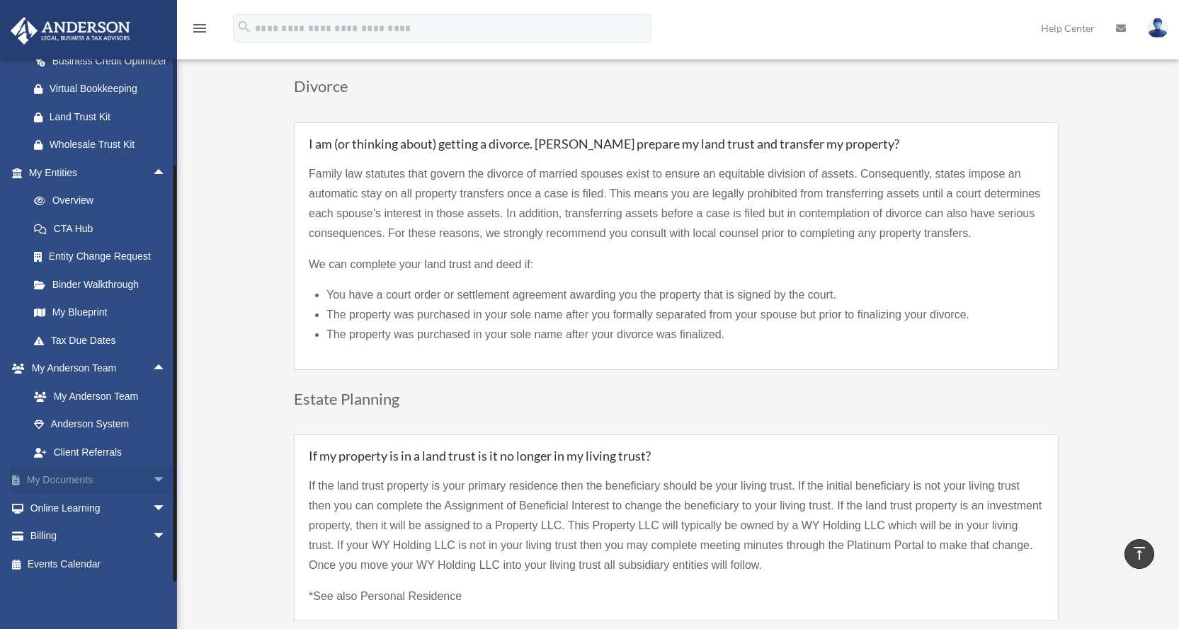
click at [152, 480] on span "arrow_drop_down" at bounding box center [166, 481] width 28 height 29
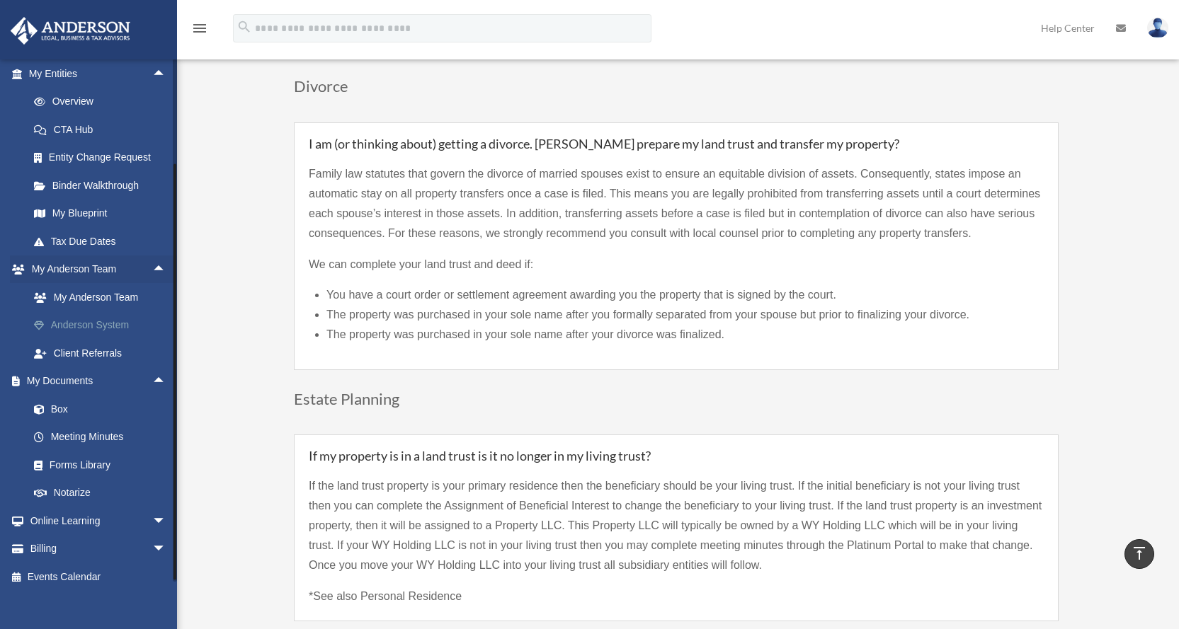
scroll to position [645, 0]
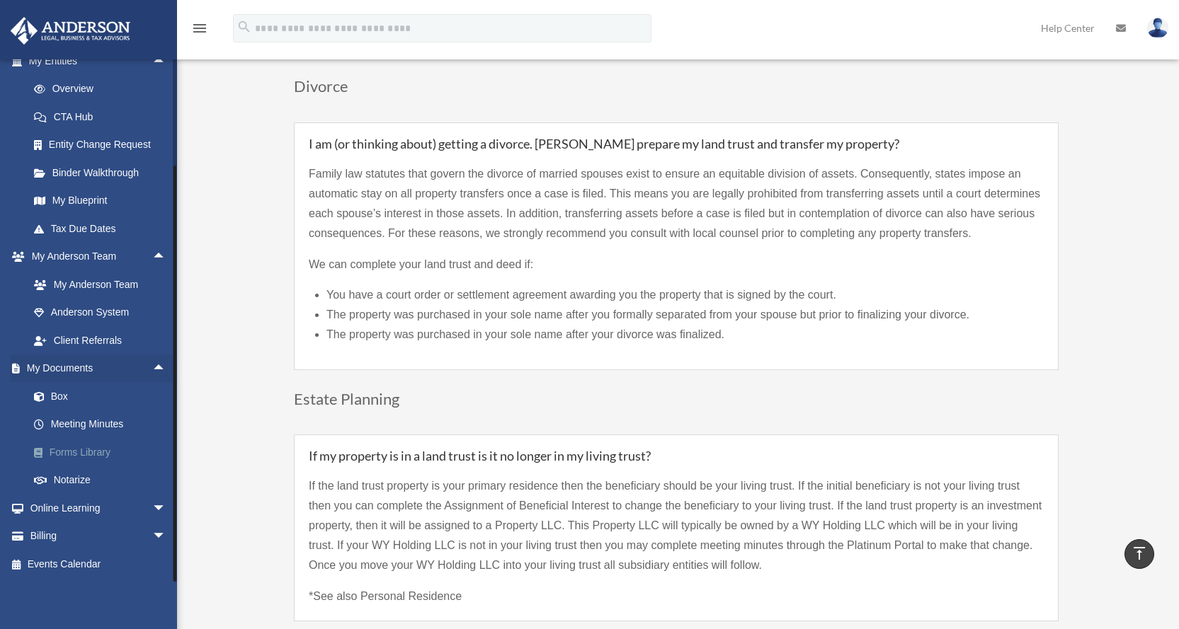
click at [100, 453] on link "Forms Library" at bounding box center [104, 452] width 168 height 28
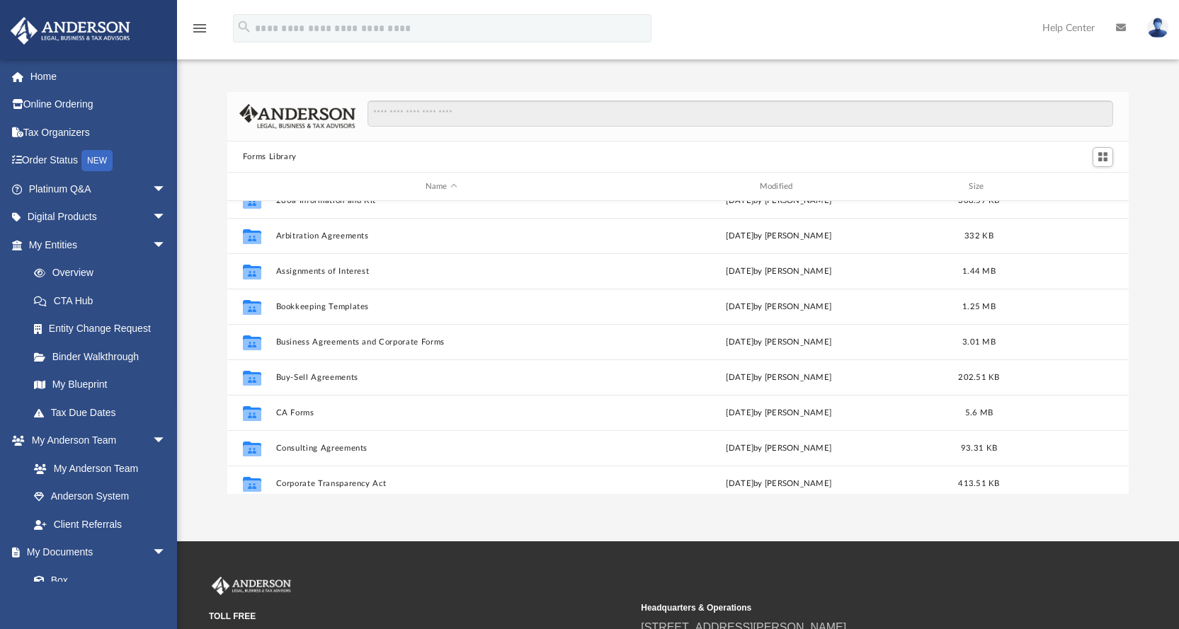
scroll to position [94, 0]
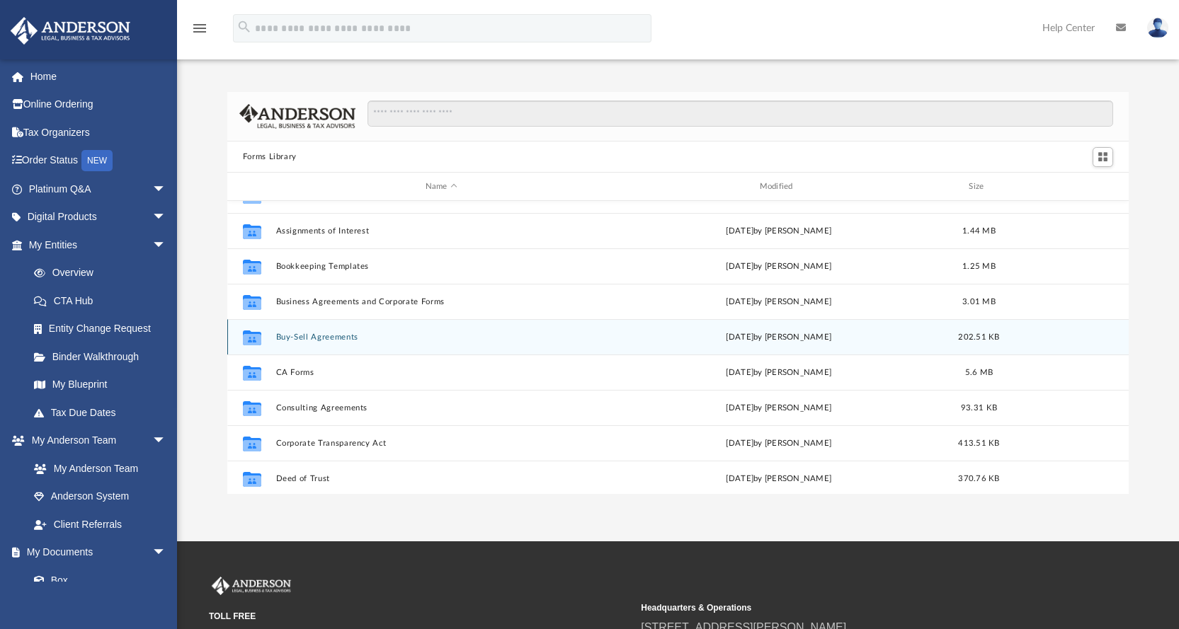
click at [350, 336] on button "Buy-Sell Agreements" at bounding box center [440, 337] width 331 height 9
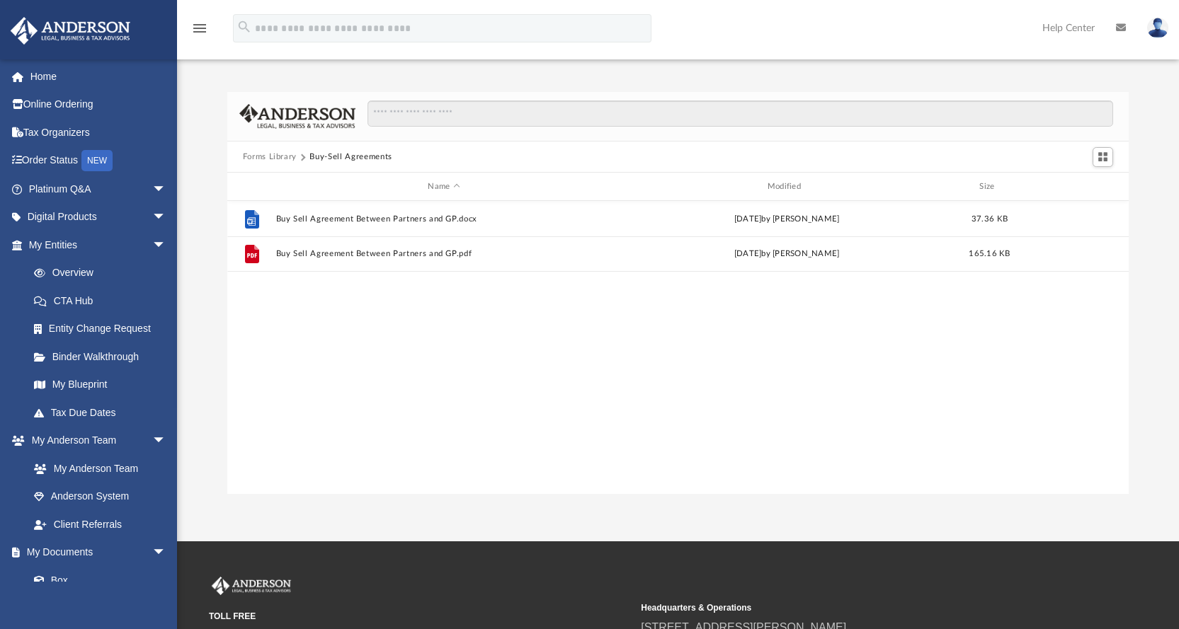
scroll to position [0, 0]
click at [280, 154] on button "Forms Library" at bounding box center [270, 157] width 54 height 13
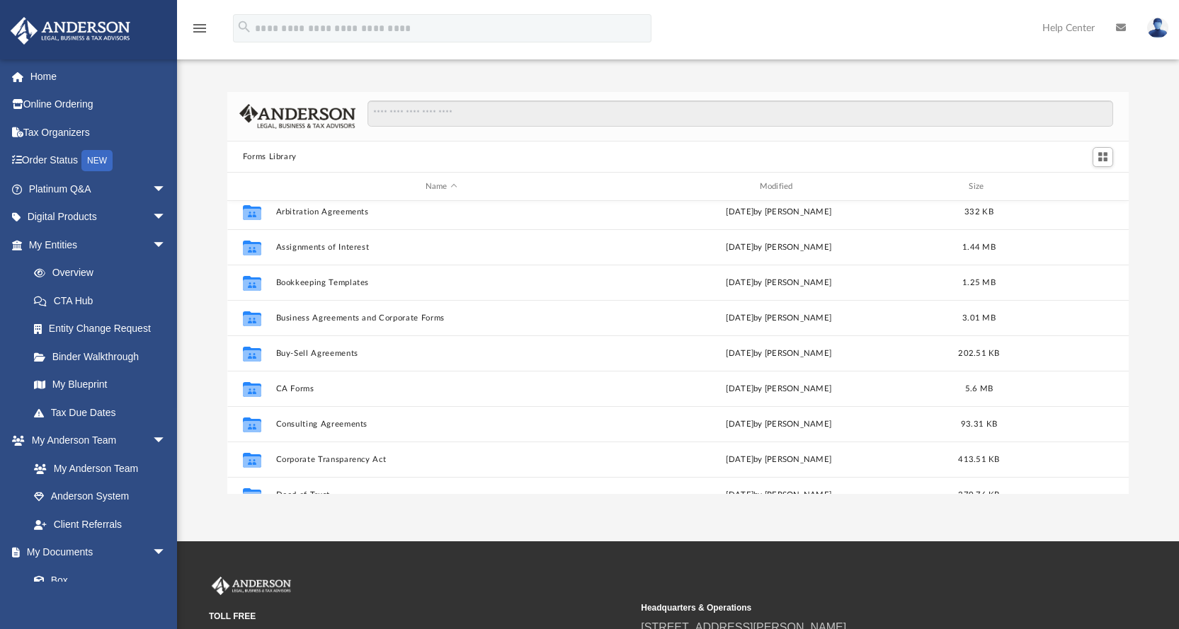
scroll to position [94, 0]
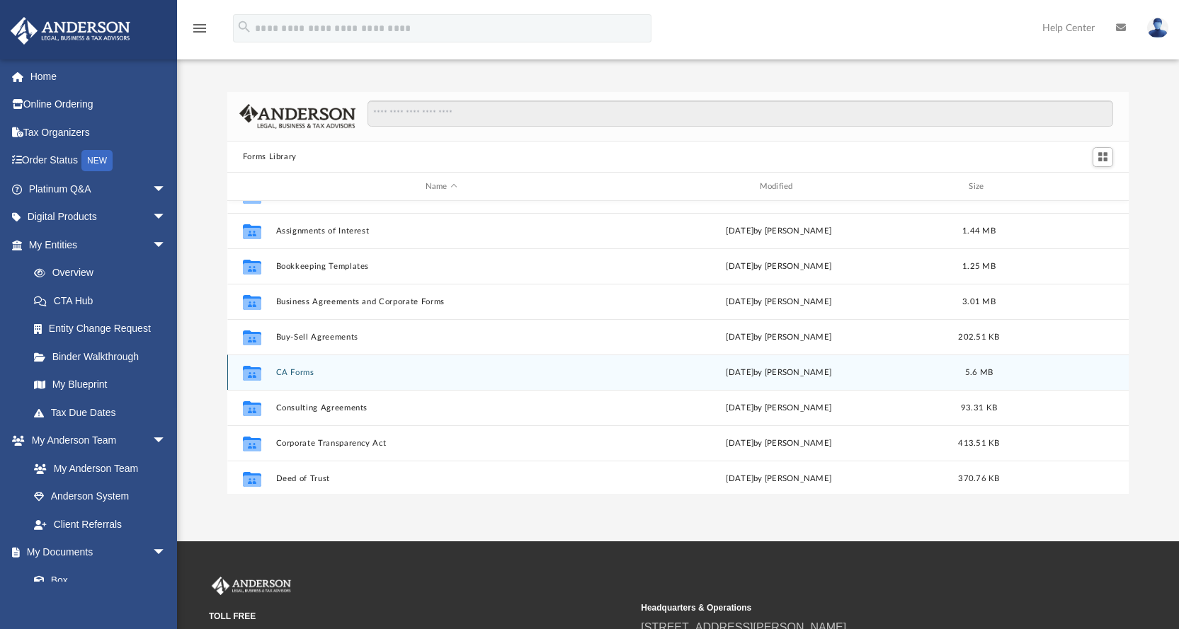
click at [300, 361] on div "Collaborated Folder CA Forms [DATE] by [PERSON_NAME] 5.6 MB" at bounding box center [678, 372] width 902 height 35
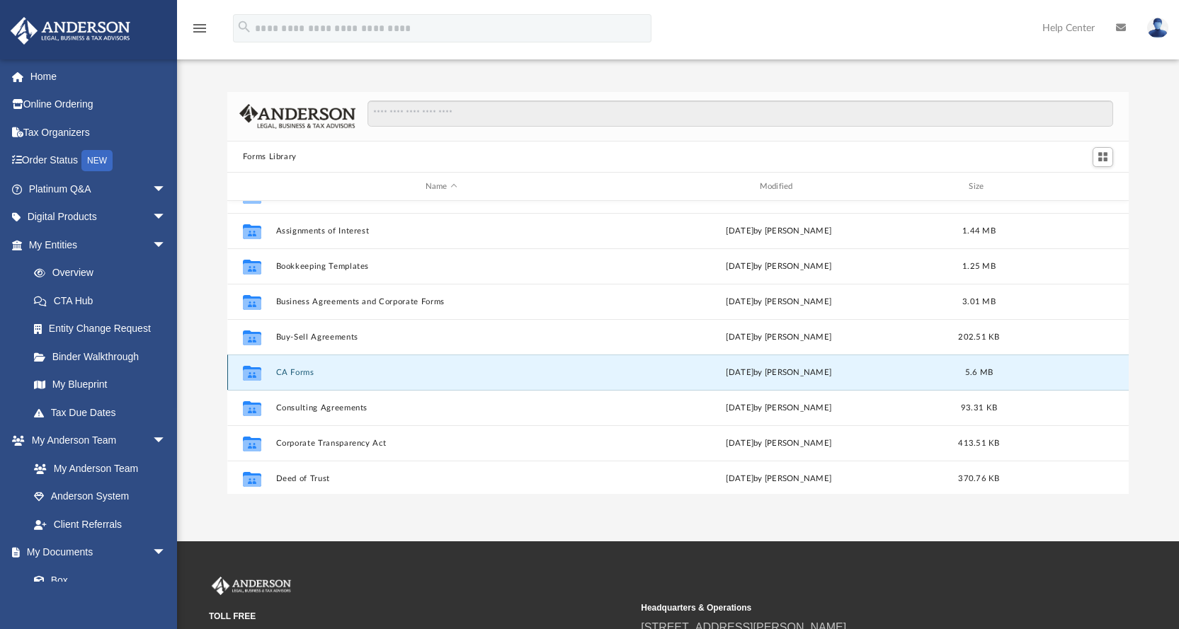
click at [300, 366] on div "Collaborated Folder CA Forms [DATE] by [PERSON_NAME] 5.6 MB" at bounding box center [678, 372] width 902 height 35
click at [303, 374] on button "CA Forms" at bounding box center [440, 372] width 331 height 9
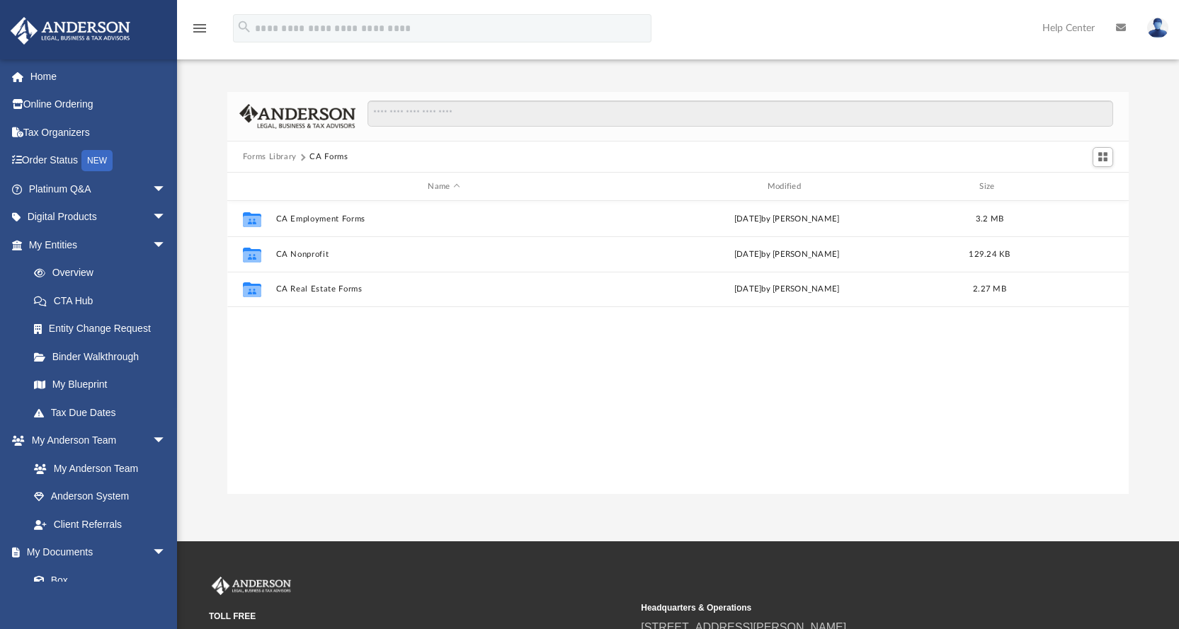
click at [285, 160] on button "Forms Library" at bounding box center [270, 157] width 54 height 13
